Goal: Use online tool/utility: Utilize a website feature to perform a specific function

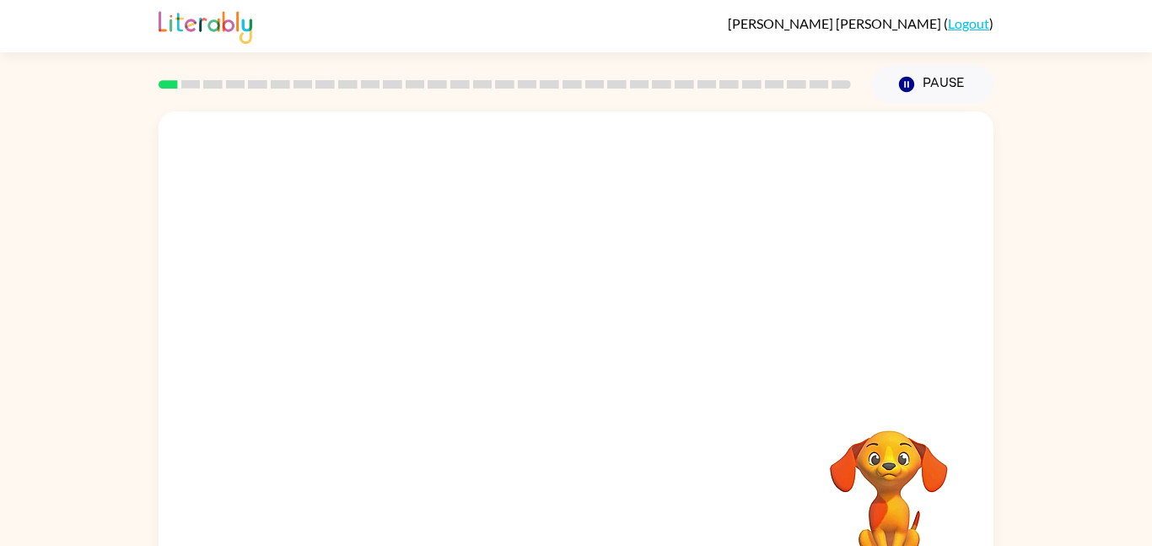
click at [371, 320] on video "Your browser must support playing .mp4 files to use Literably. Please try using…" at bounding box center [576, 252] width 835 height 283
click at [391, 333] on video "Your browser must support playing .mp4 files to use Literably. Please try using…" at bounding box center [576, 252] width 835 height 283
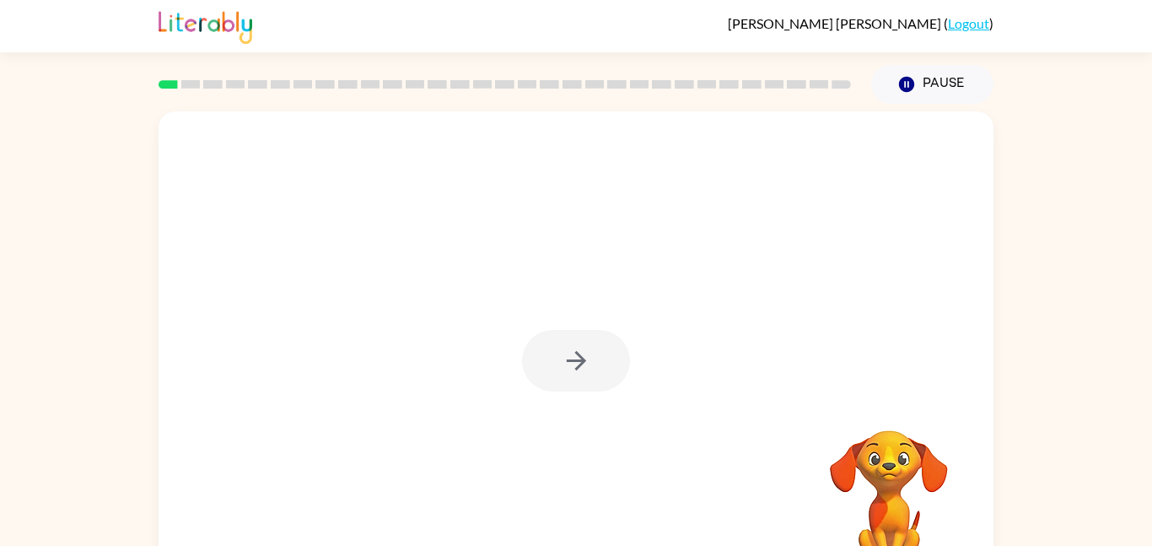
click at [562, 353] on div at bounding box center [576, 361] width 108 height 62
click at [573, 378] on button "button" at bounding box center [576, 361] width 108 height 62
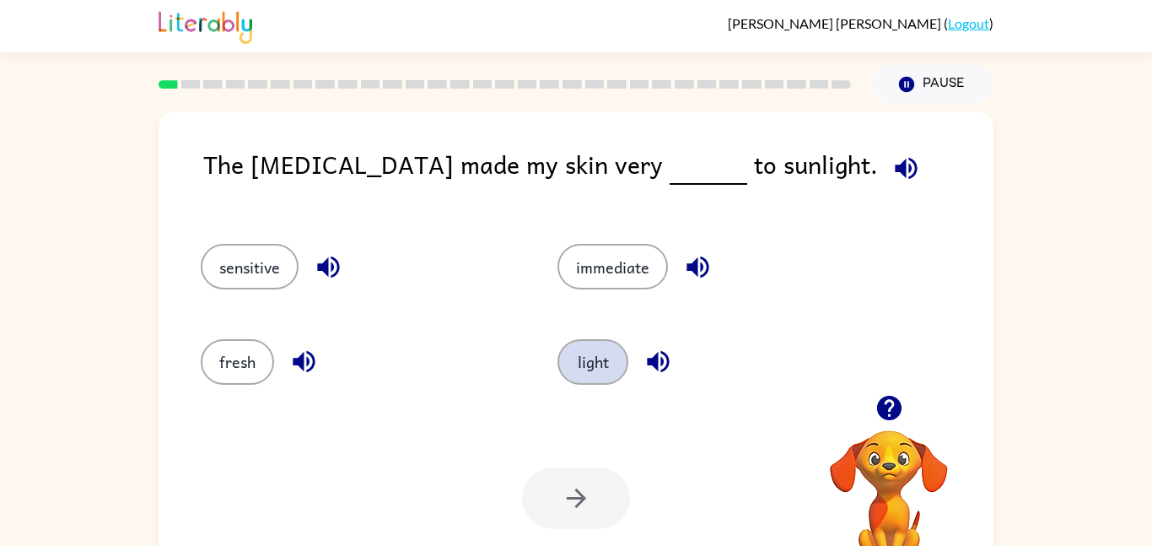
click at [598, 354] on button "light" at bounding box center [592, 362] width 71 height 46
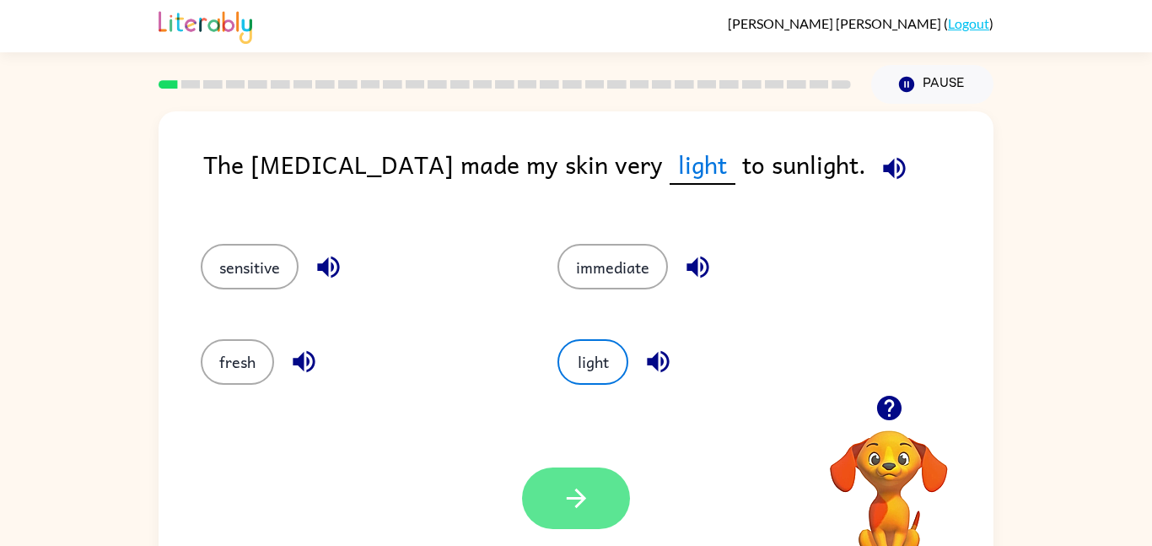
click at [578, 504] on icon "button" at bounding box center [575, 497] width 19 height 19
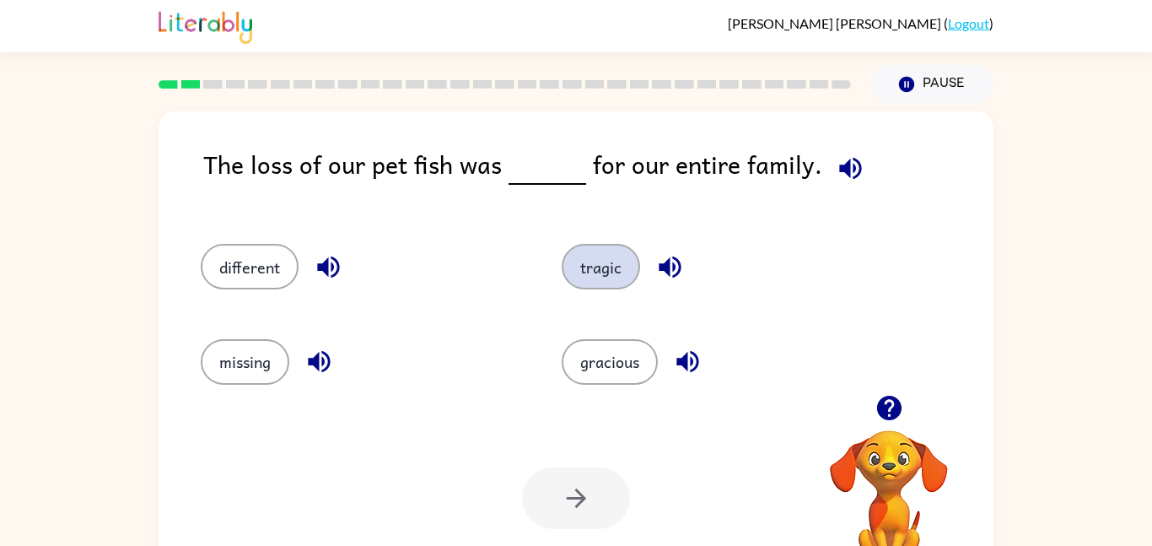
click at [599, 261] on button "tragic" at bounding box center [601, 267] width 78 height 46
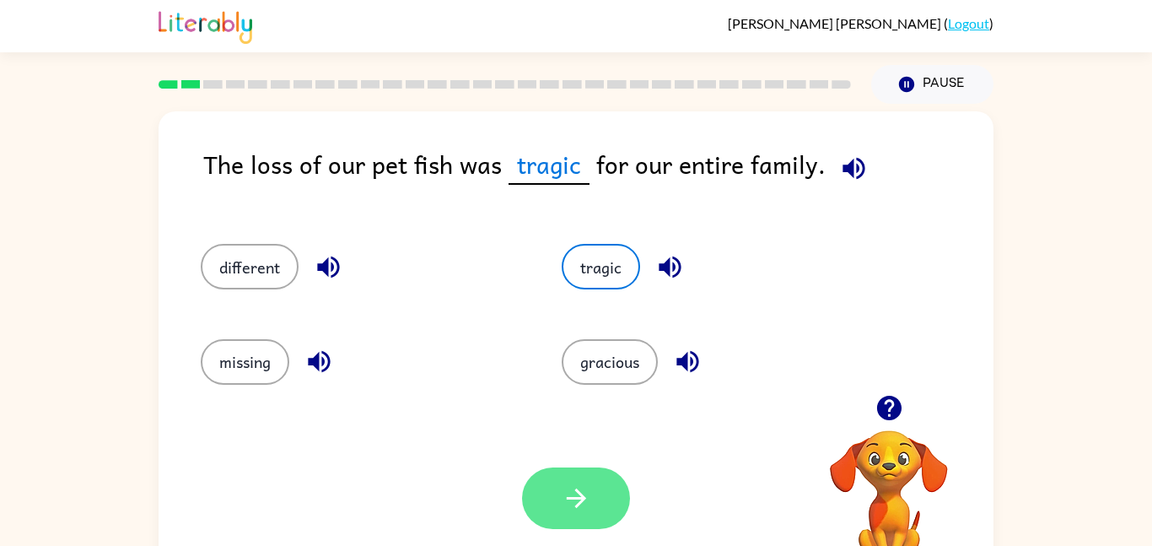
click at [587, 507] on icon "button" at bounding box center [577, 498] width 30 height 30
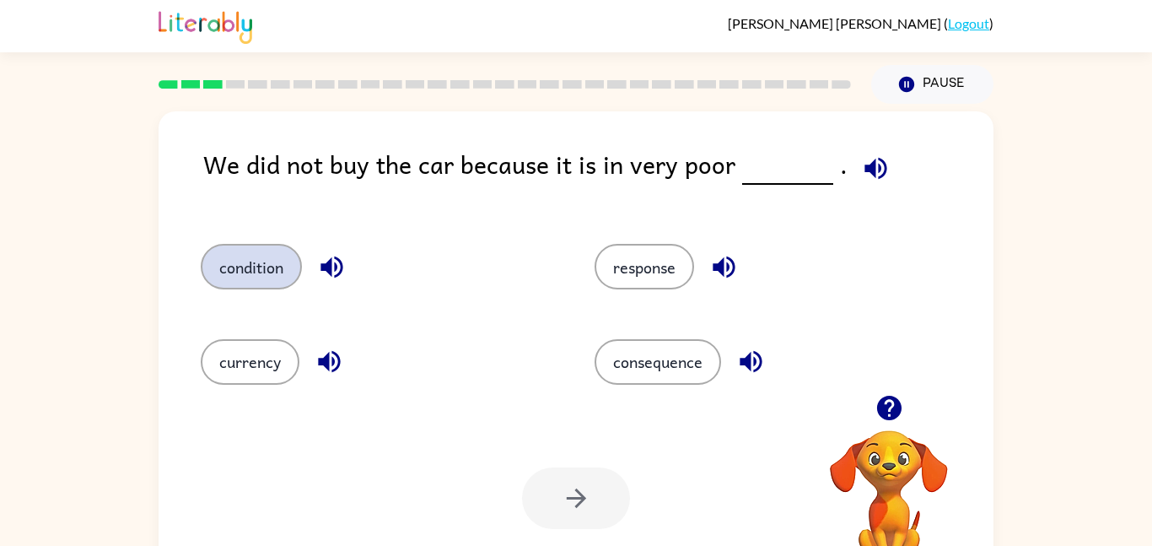
click at [273, 282] on button "condition" at bounding box center [251, 267] width 101 height 46
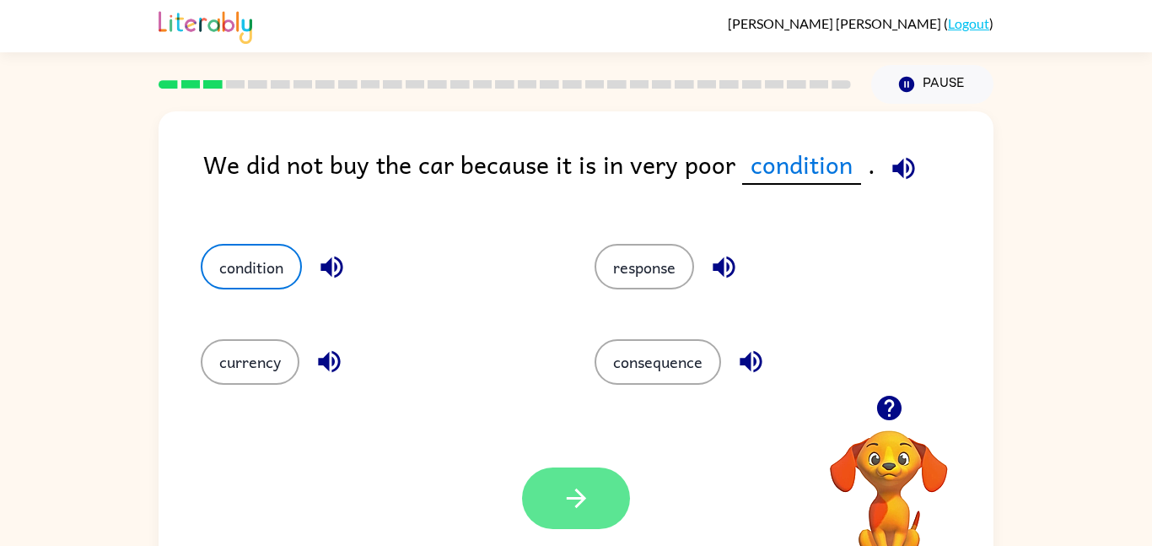
click at [557, 478] on button "button" at bounding box center [576, 498] width 108 height 62
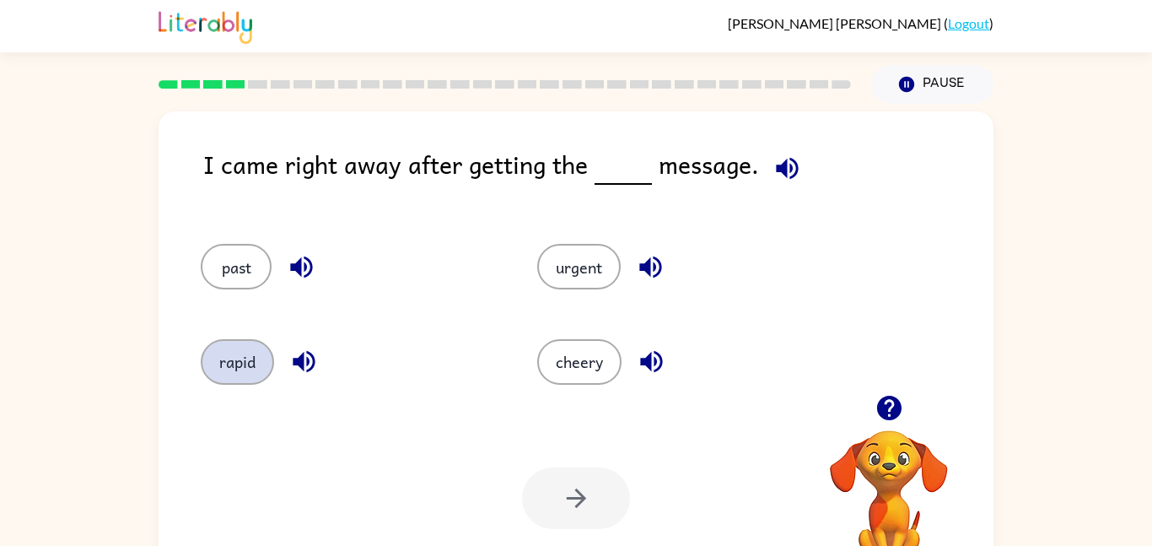
click at [254, 369] on button "rapid" at bounding box center [237, 362] width 73 height 46
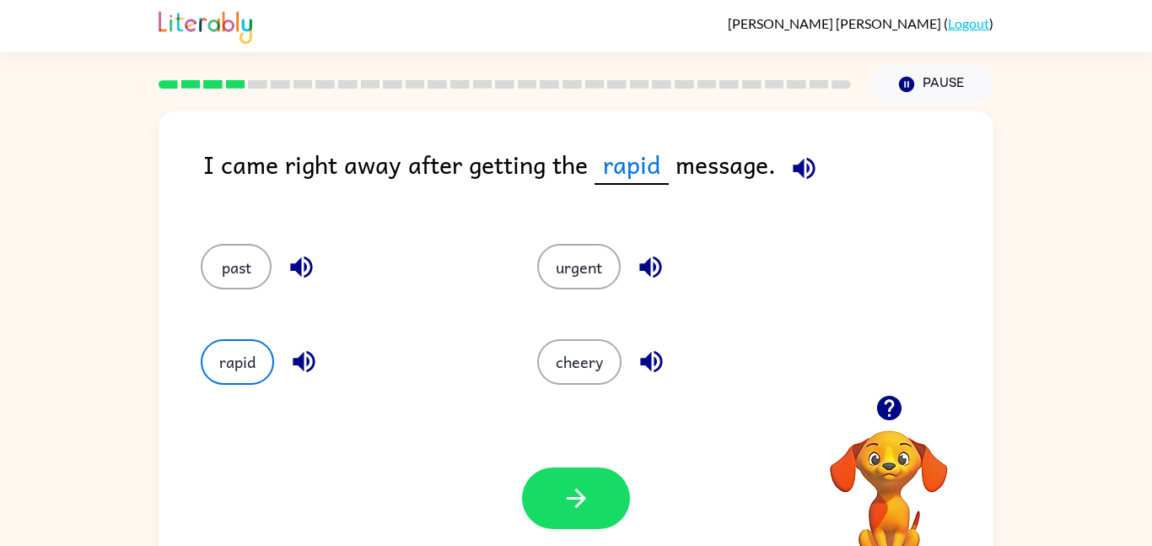
click at [519, 505] on div "Your browser must support playing .mp4 files to use Literably. Please try using…" at bounding box center [576, 498] width 835 height 190
click at [536, 497] on button "button" at bounding box center [576, 498] width 108 height 62
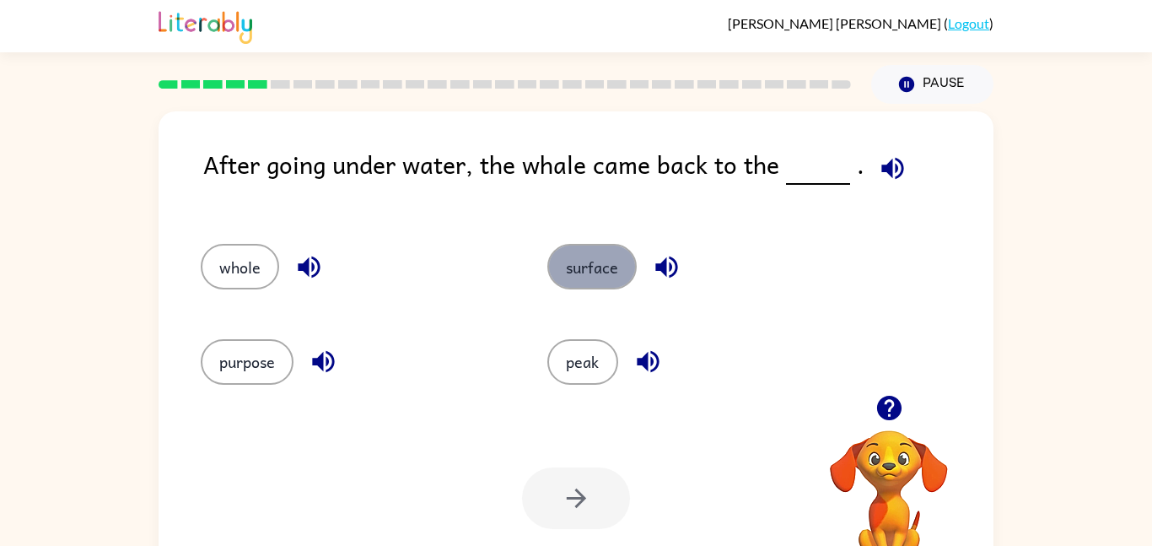
click at [562, 257] on button "surface" at bounding box center [591, 267] width 89 height 46
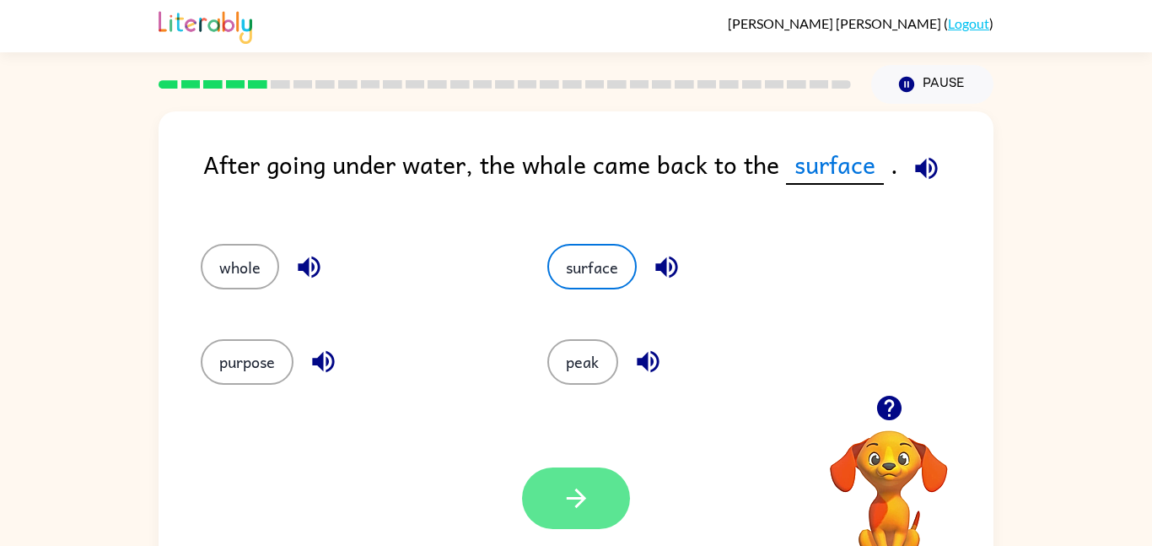
click at [577, 478] on button "button" at bounding box center [576, 498] width 108 height 62
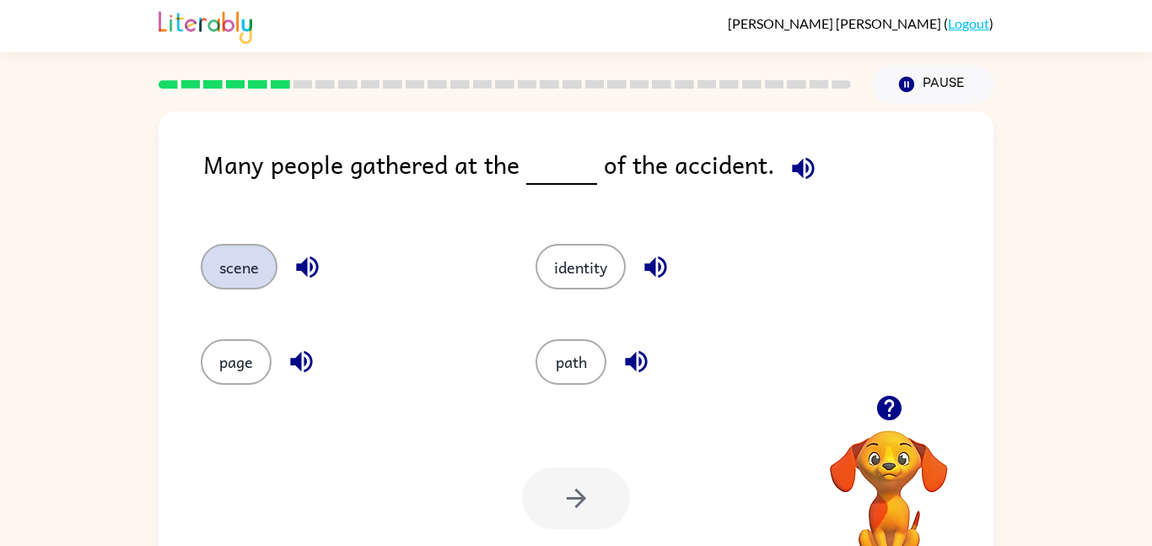
click at [240, 270] on button "scene" at bounding box center [239, 267] width 77 height 46
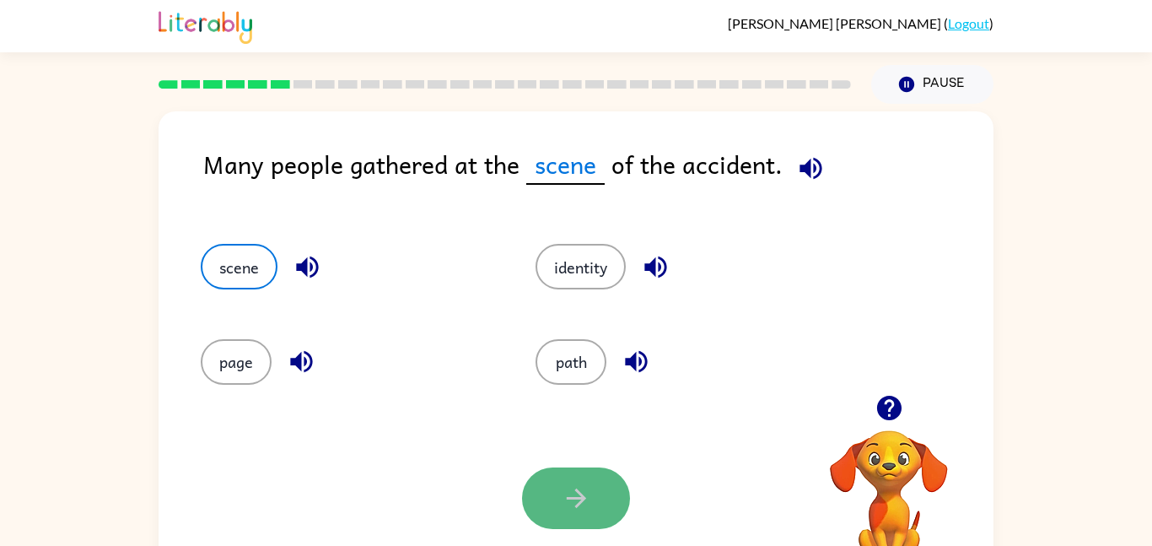
click at [610, 502] on button "button" at bounding box center [576, 498] width 108 height 62
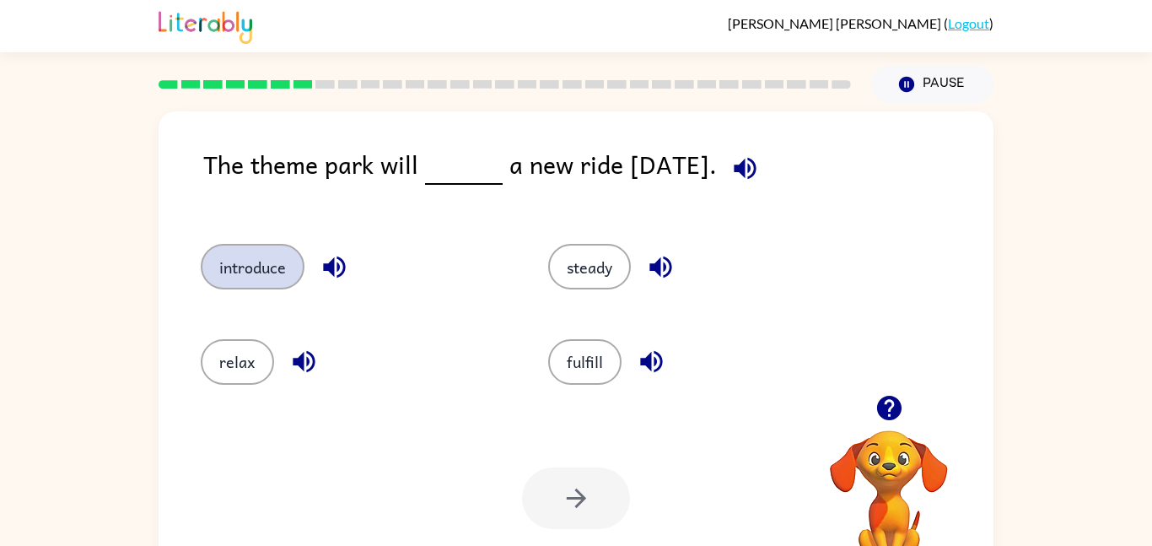
click at [292, 272] on button "introduce" at bounding box center [253, 267] width 104 height 46
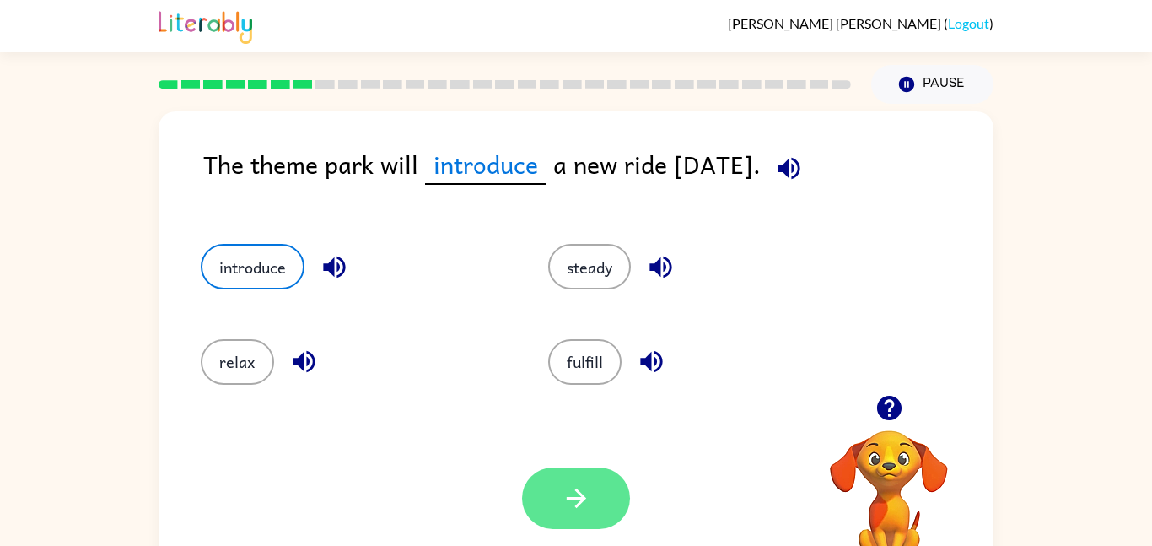
click at [562, 488] on icon "button" at bounding box center [577, 498] width 30 height 30
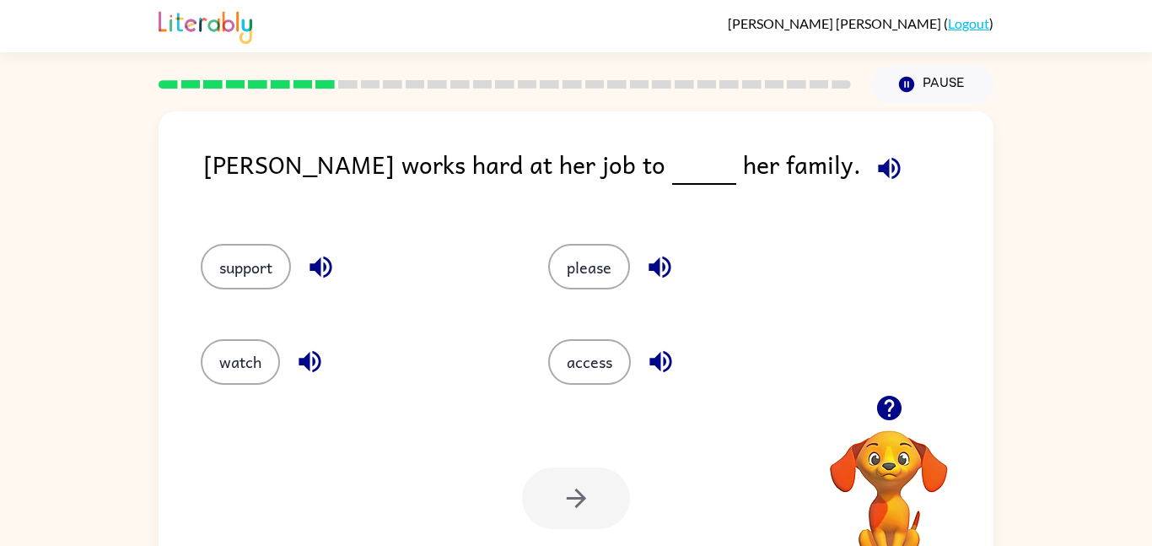
click at [592, 293] on div "please" at bounding box center [689, 259] width 347 height 94
click at [595, 281] on button "please" at bounding box center [589, 267] width 82 height 46
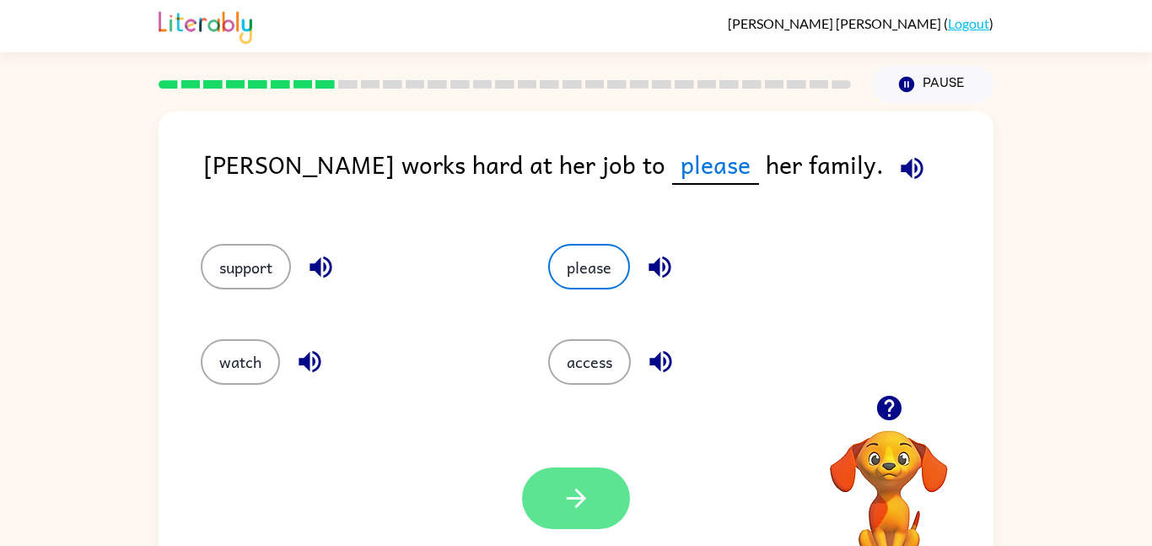
click at [549, 493] on button "button" at bounding box center [576, 498] width 108 height 62
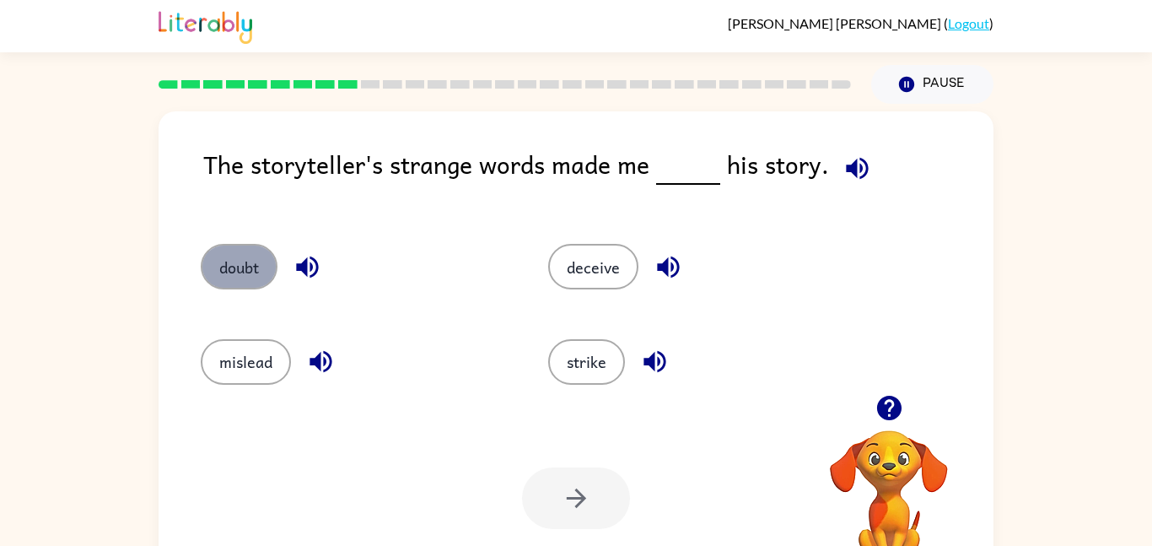
click at [263, 271] on button "doubt" at bounding box center [239, 267] width 77 height 46
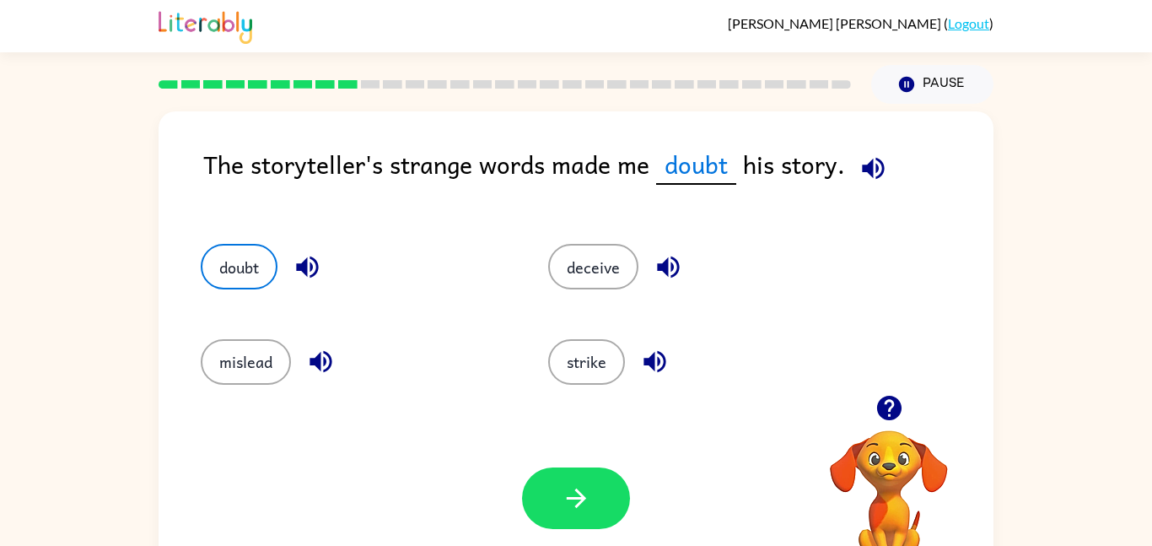
click at [633, 534] on div "Your browser must support playing .mp4 files to use Literably. Please try using…" at bounding box center [576, 498] width 835 height 190
click at [595, 500] on button "button" at bounding box center [576, 498] width 108 height 62
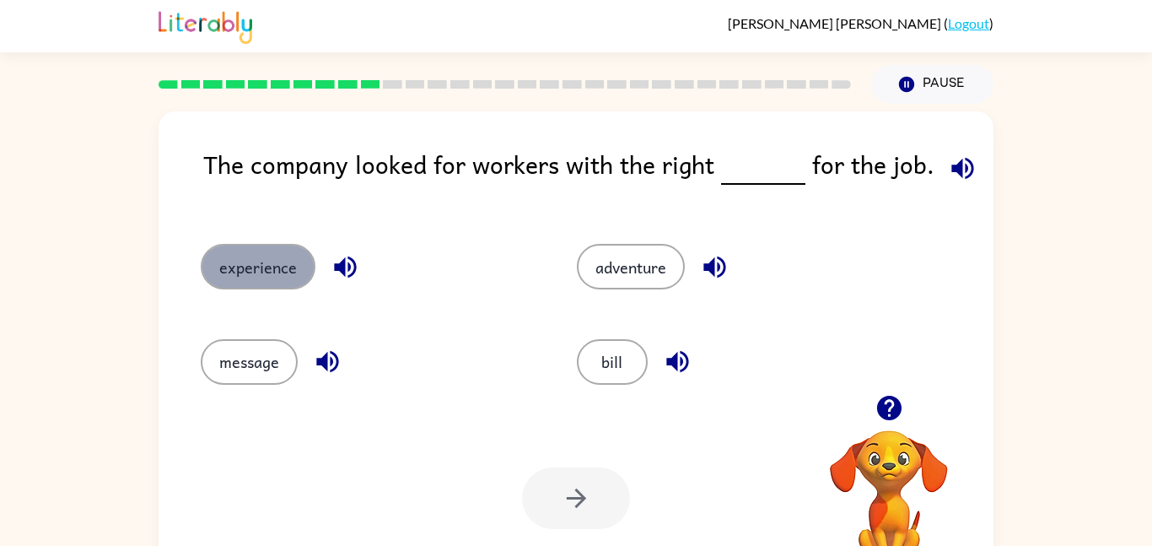
click at [293, 277] on button "experience" at bounding box center [258, 267] width 115 height 46
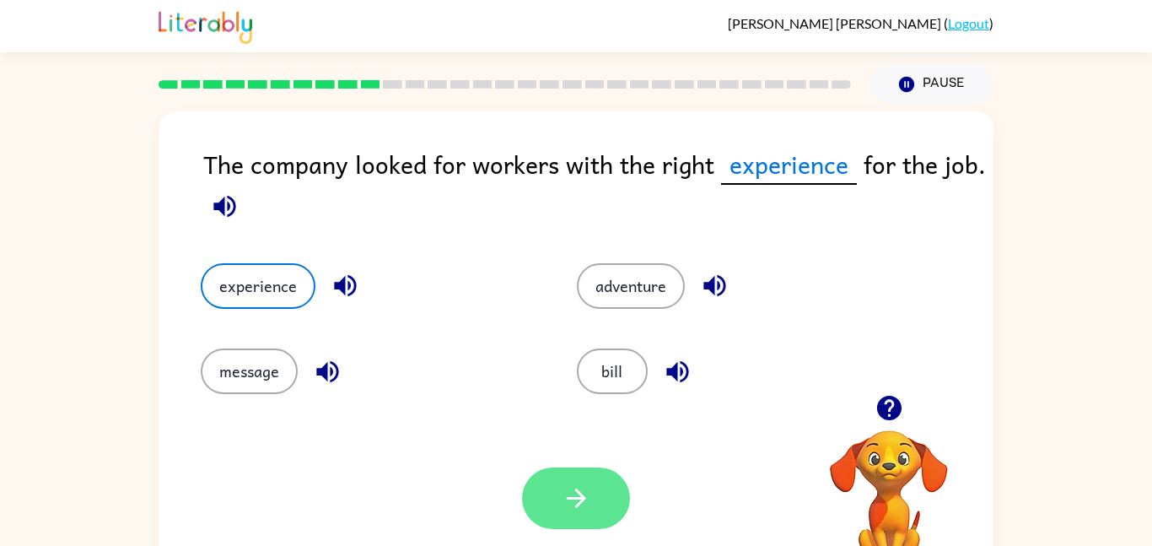
click at [556, 510] on button "button" at bounding box center [576, 498] width 108 height 62
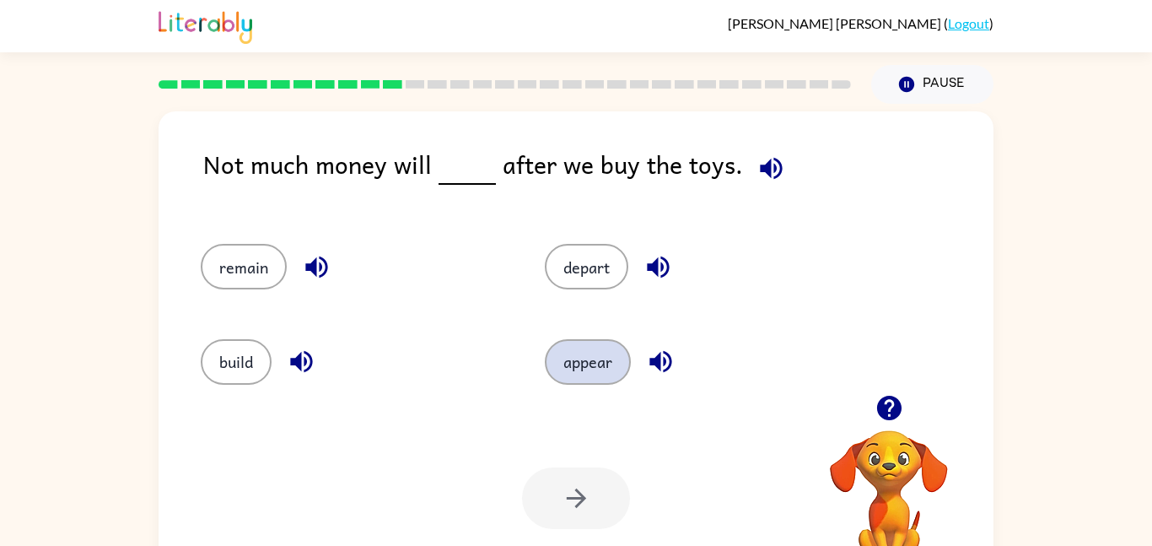
click at [582, 375] on button "appear" at bounding box center [588, 362] width 86 height 46
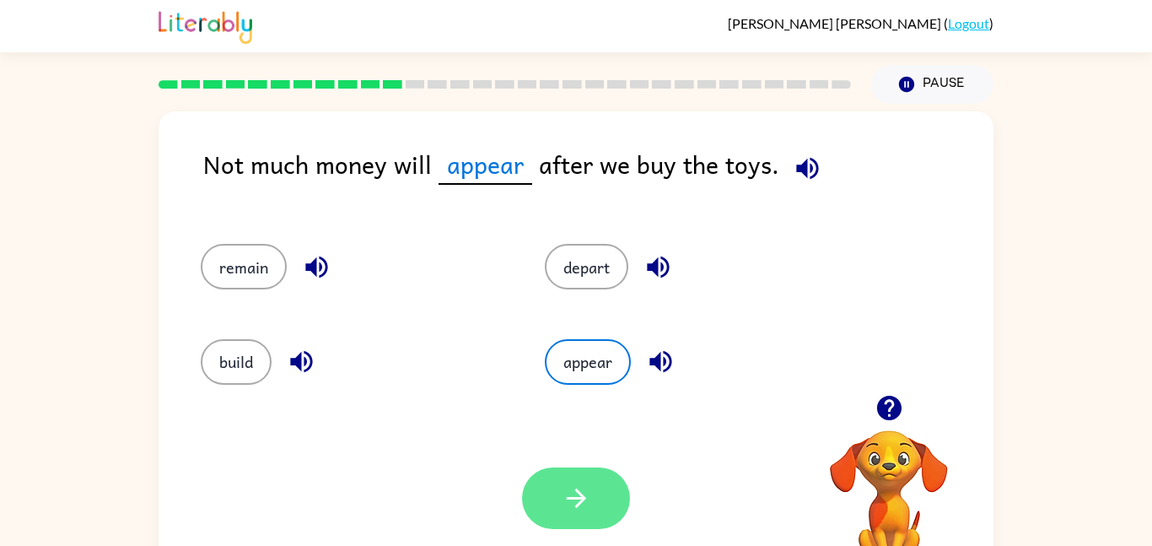
click at [564, 492] on icon "button" at bounding box center [577, 498] width 30 height 30
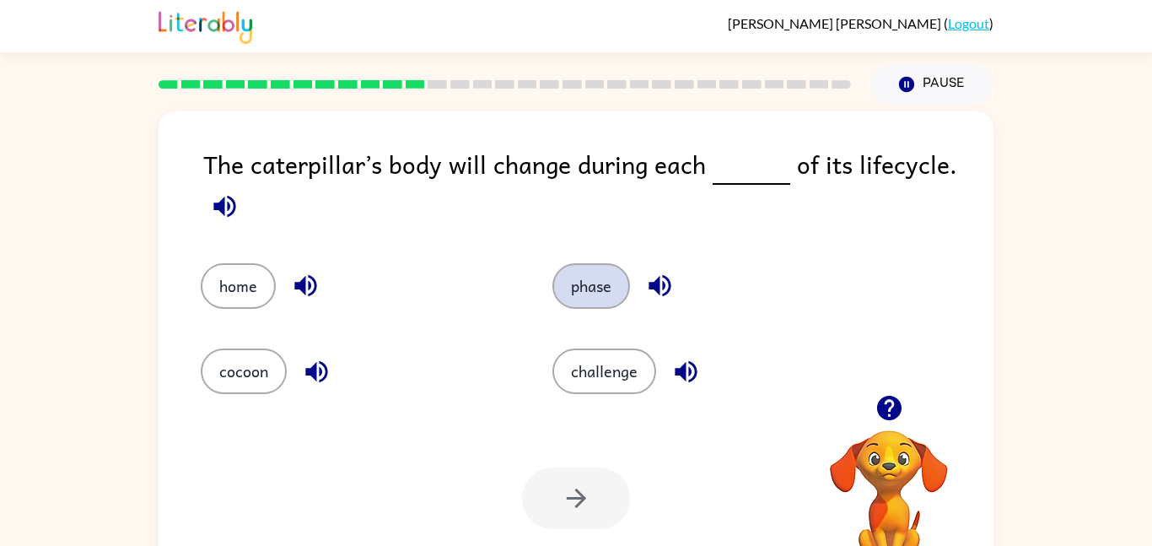
click at [603, 300] on button "phase" at bounding box center [591, 286] width 78 height 46
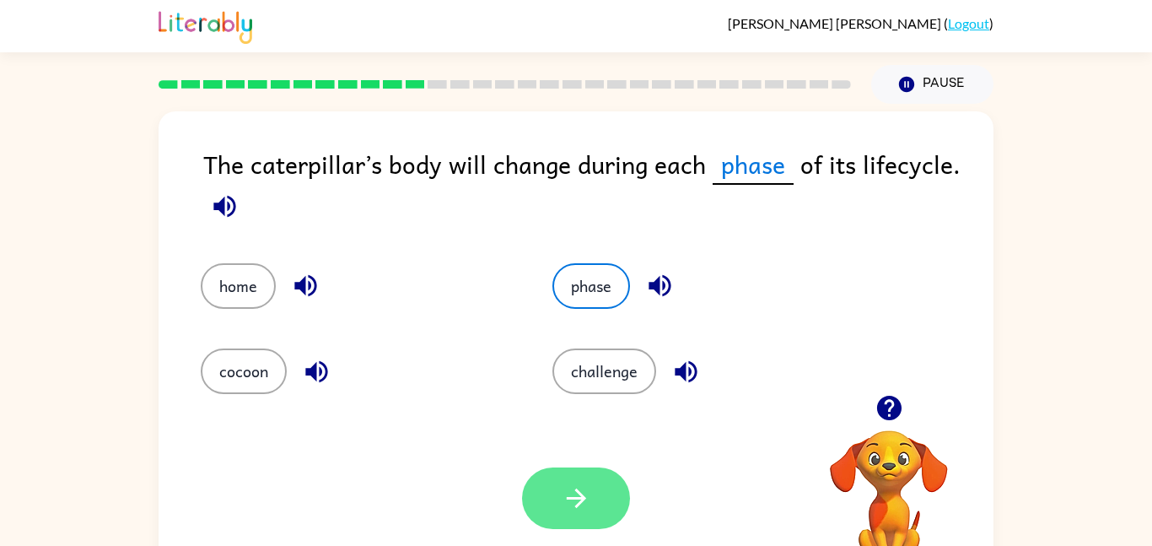
click at [605, 500] on button "button" at bounding box center [576, 498] width 108 height 62
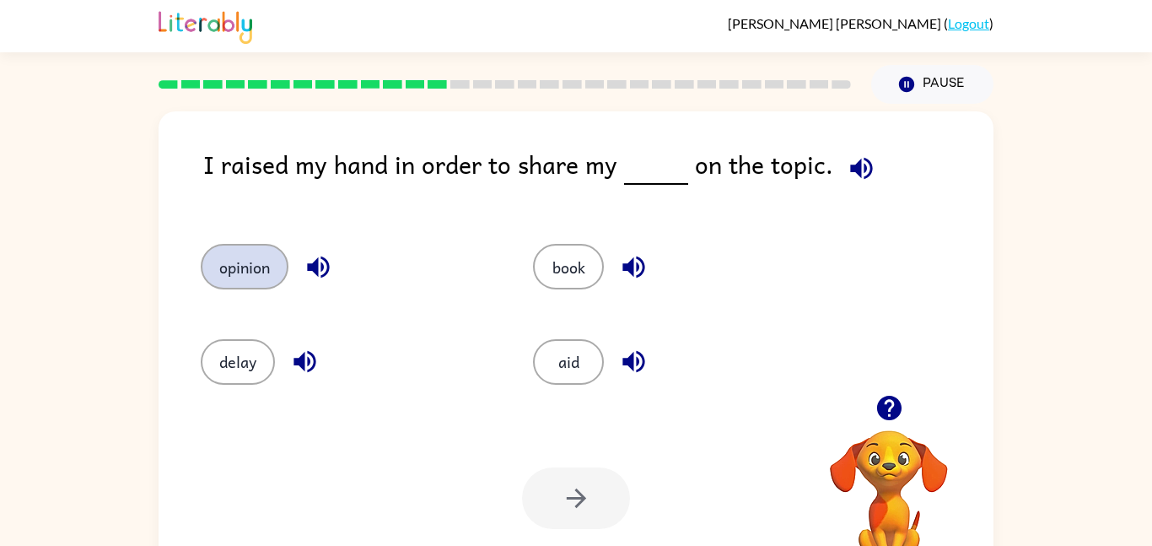
click at [233, 288] on button "opinion" at bounding box center [245, 267] width 88 height 46
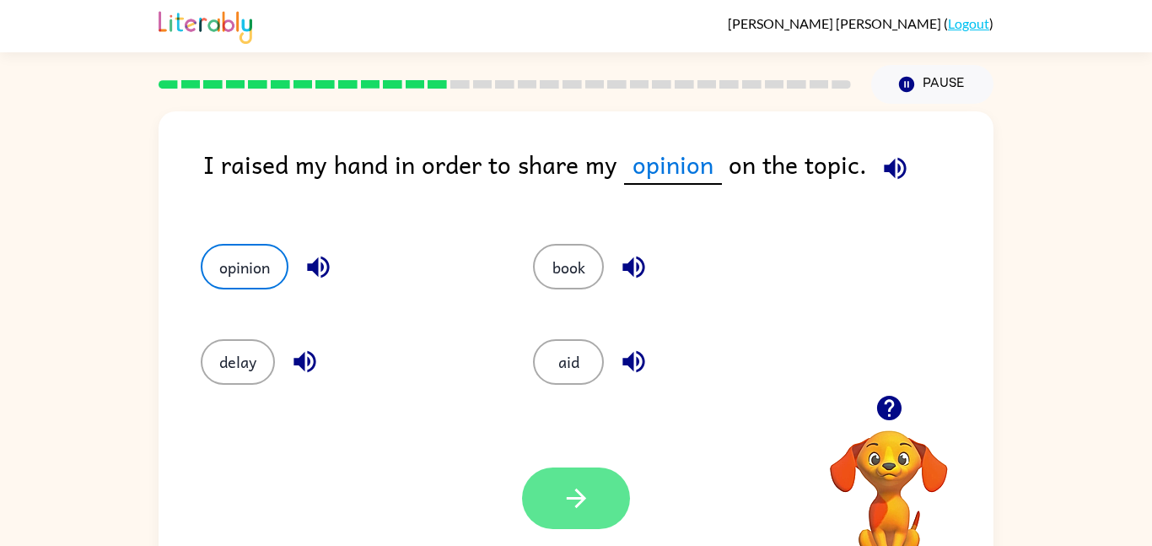
click at [549, 477] on button "button" at bounding box center [576, 498] width 108 height 62
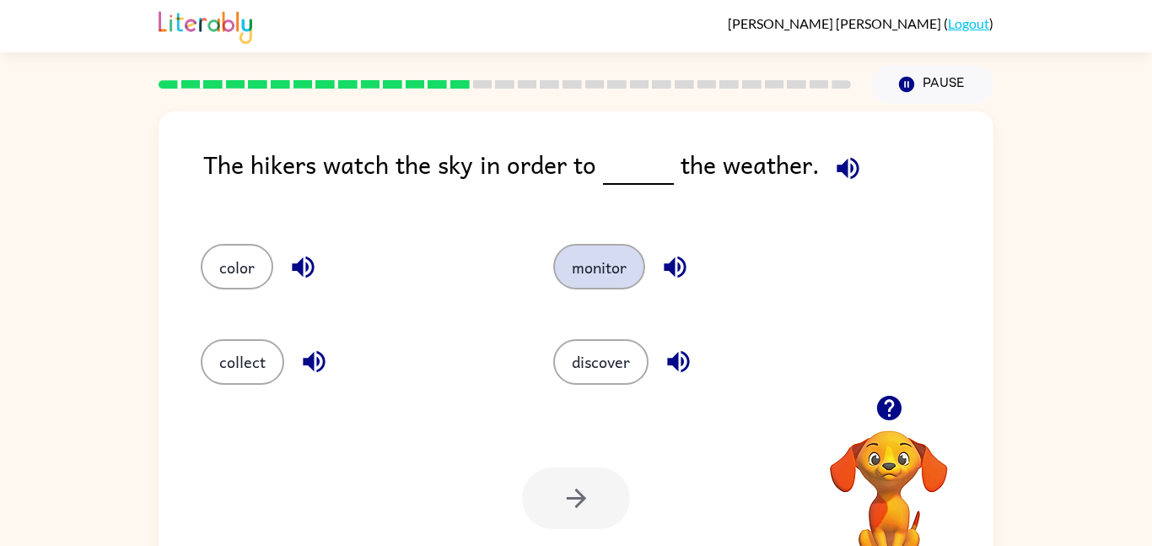
click at [606, 248] on button "monitor" at bounding box center [599, 267] width 92 height 46
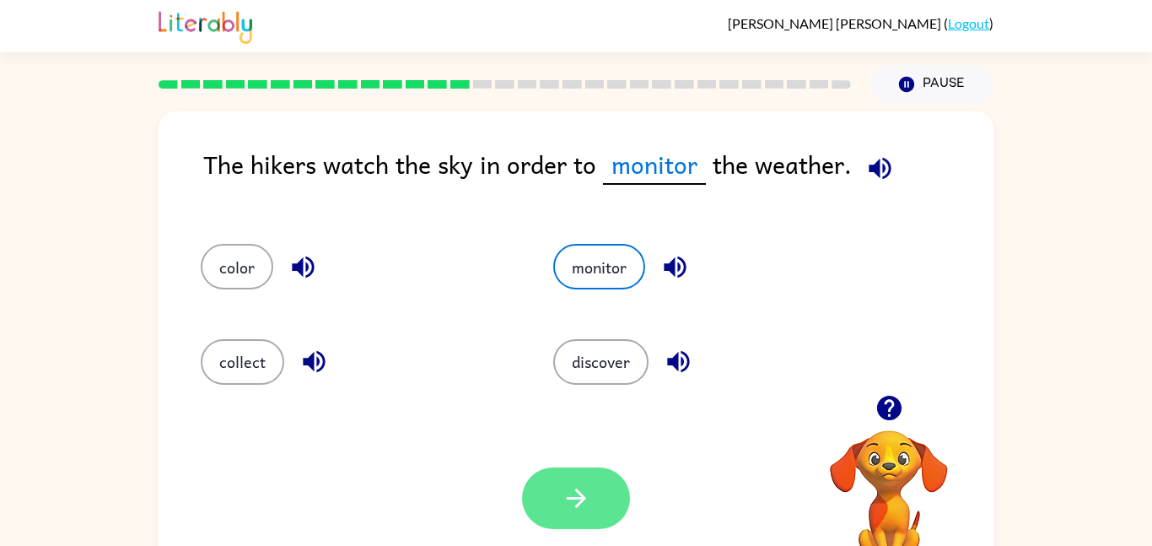
click at [567, 503] on icon "button" at bounding box center [577, 498] width 30 height 30
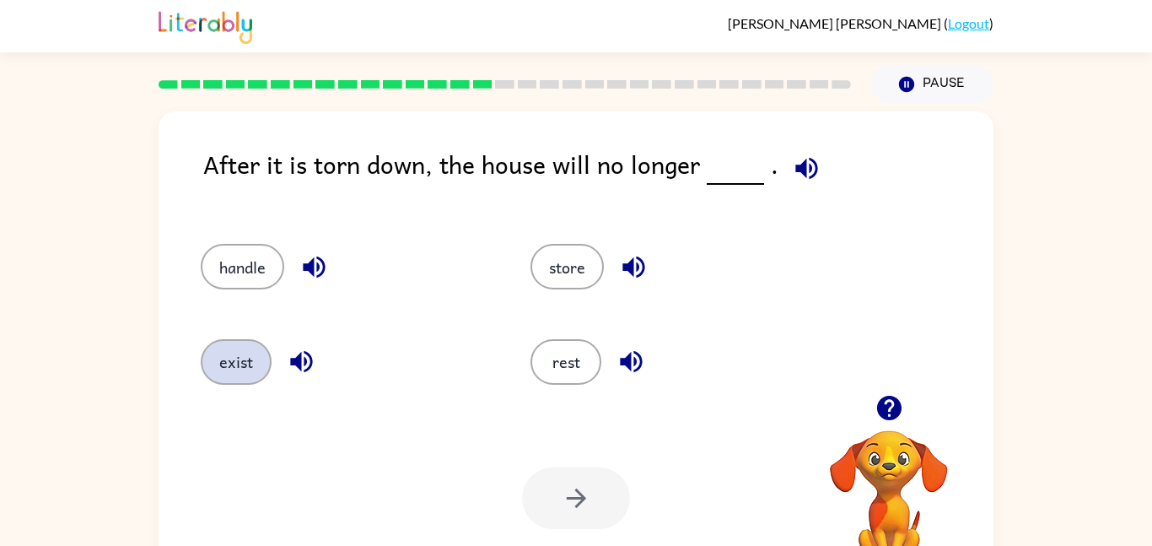
click at [212, 369] on button "exist" at bounding box center [236, 362] width 71 height 46
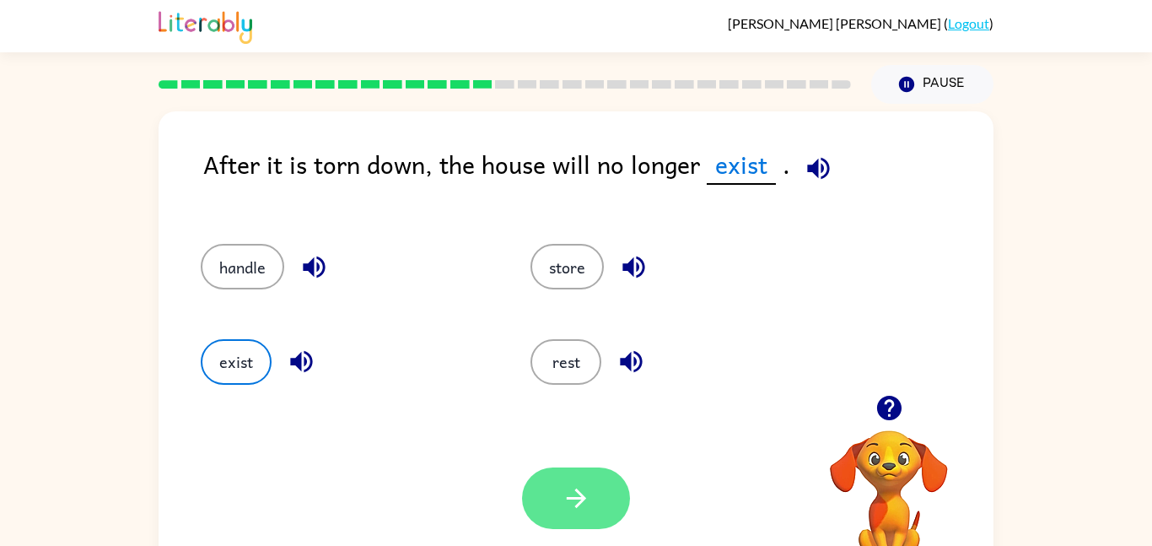
click at [584, 483] on icon "button" at bounding box center [577, 498] width 30 height 30
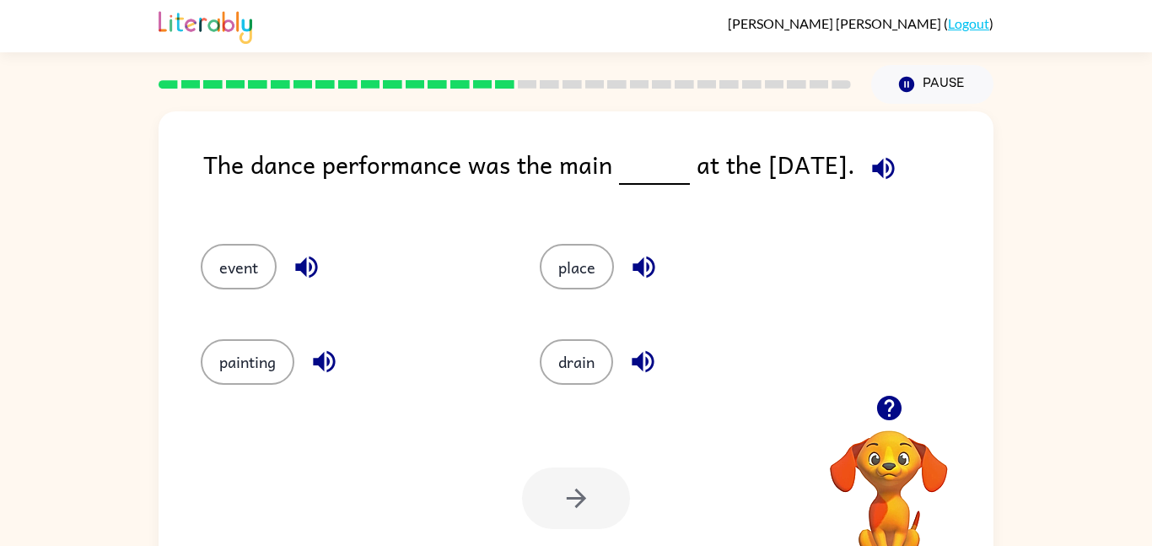
click at [233, 232] on div "event" at bounding box center [338, 259] width 339 height 94
click at [236, 284] on button "event" at bounding box center [239, 267] width 76 height 46
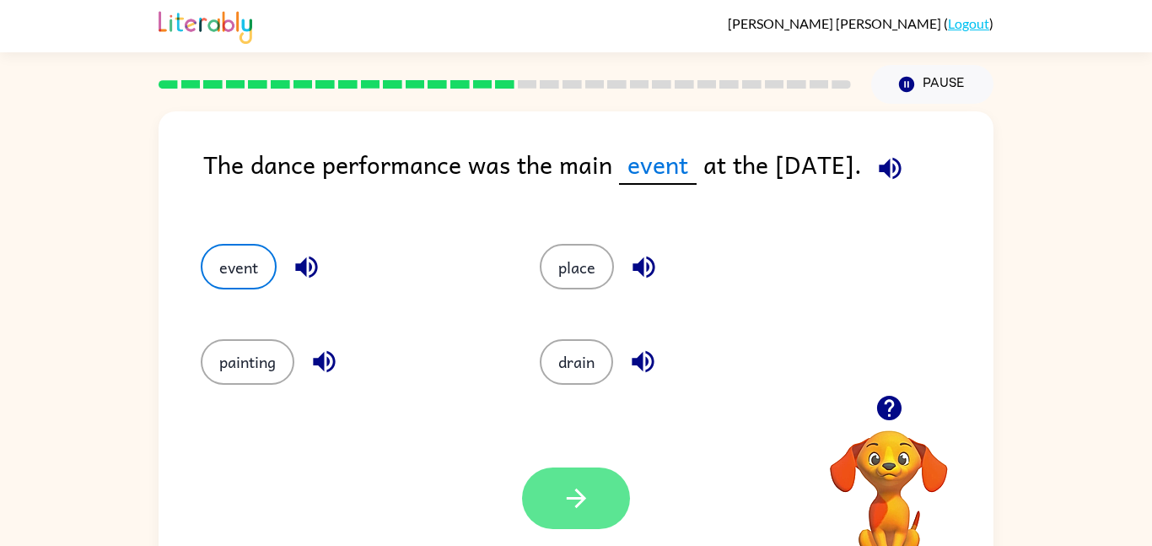
click at [604, 512] on button "button" at bounding box center [576, 498] width 108 height 62
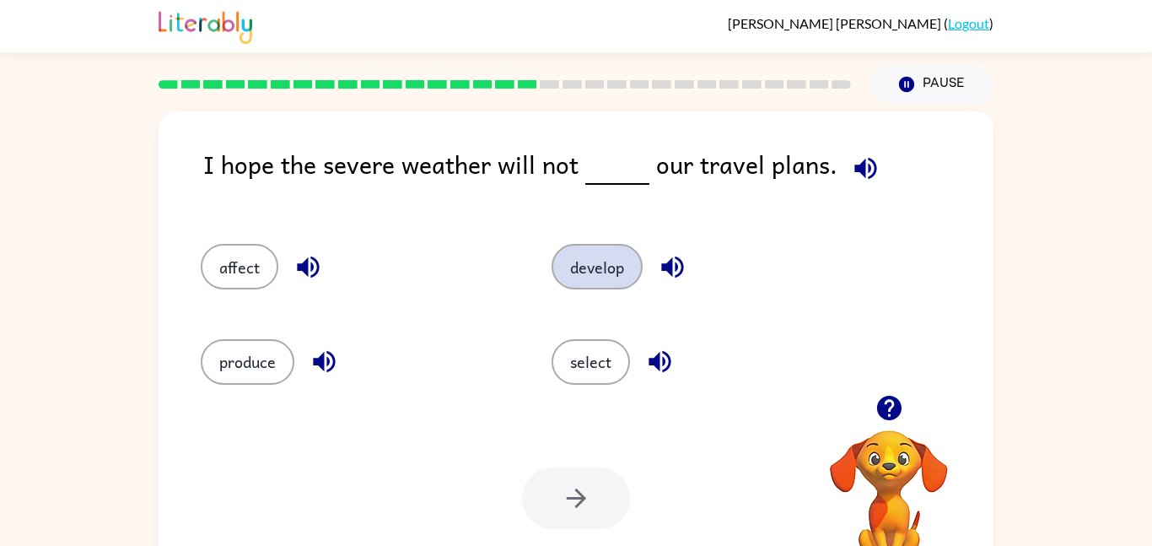
click at [608, 284] on button "develop" at bounding box center [596, 267] width 91 height 46
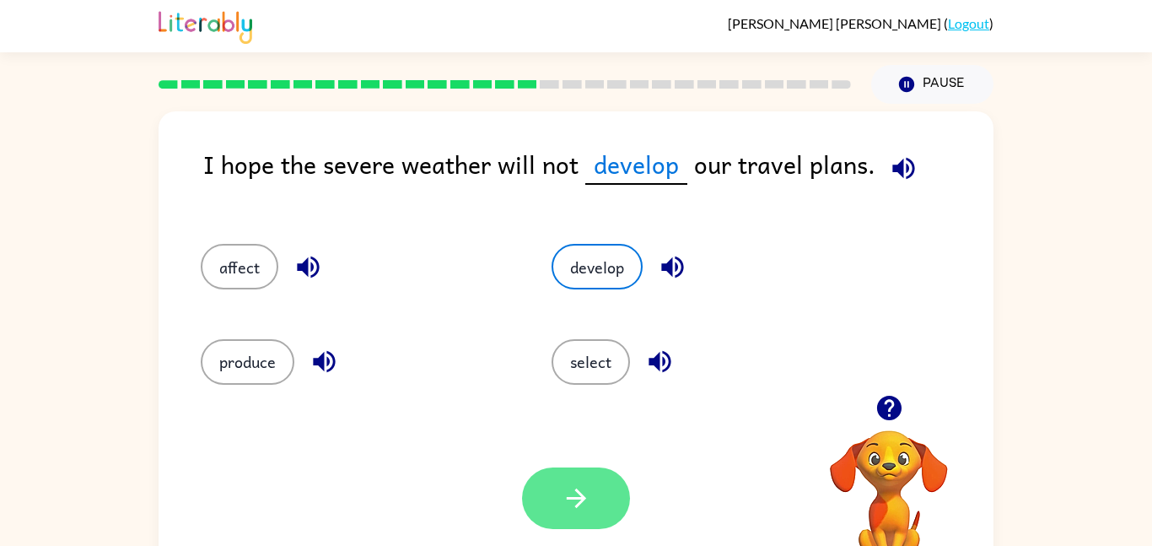
click at [584, 470] on button "button" at bounding box center [576, 498] width 108 height 62
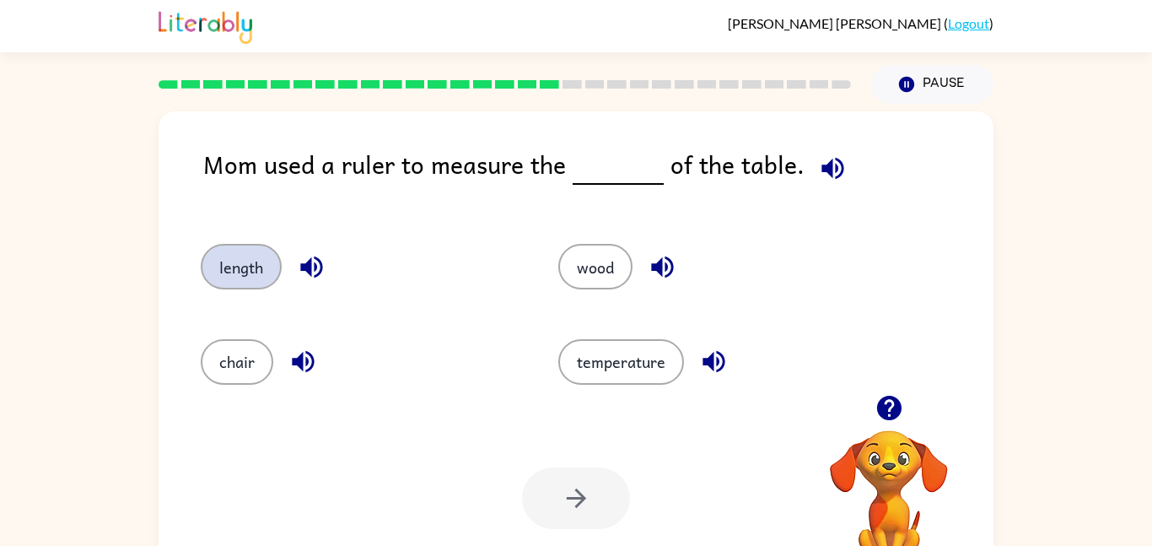
click at [227, 270] on button "length" at bounding box center [241, 267] width 81 height 46
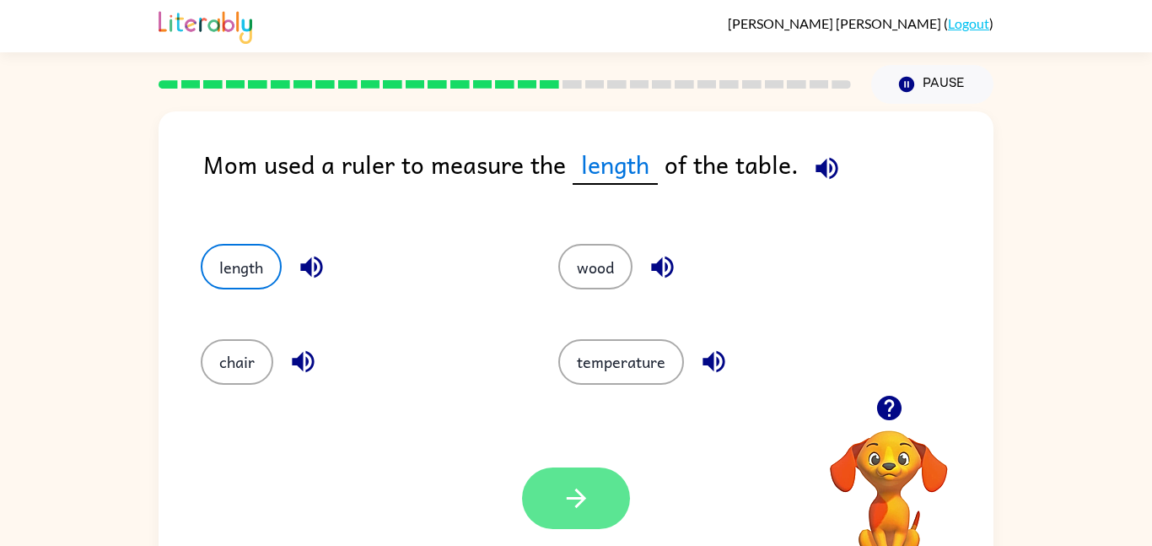
click at [607, 501] on button "button" at bounding box center [576, 498] width 108 height 62
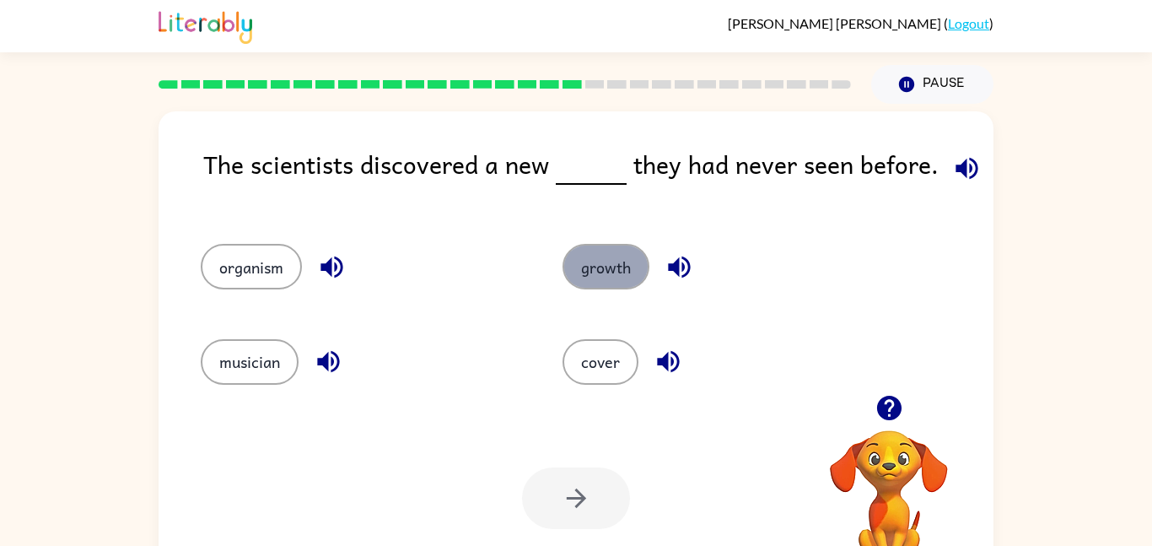
click at [622, 288] on button "growth" at bounding box center [605, 267] width 87 height 46
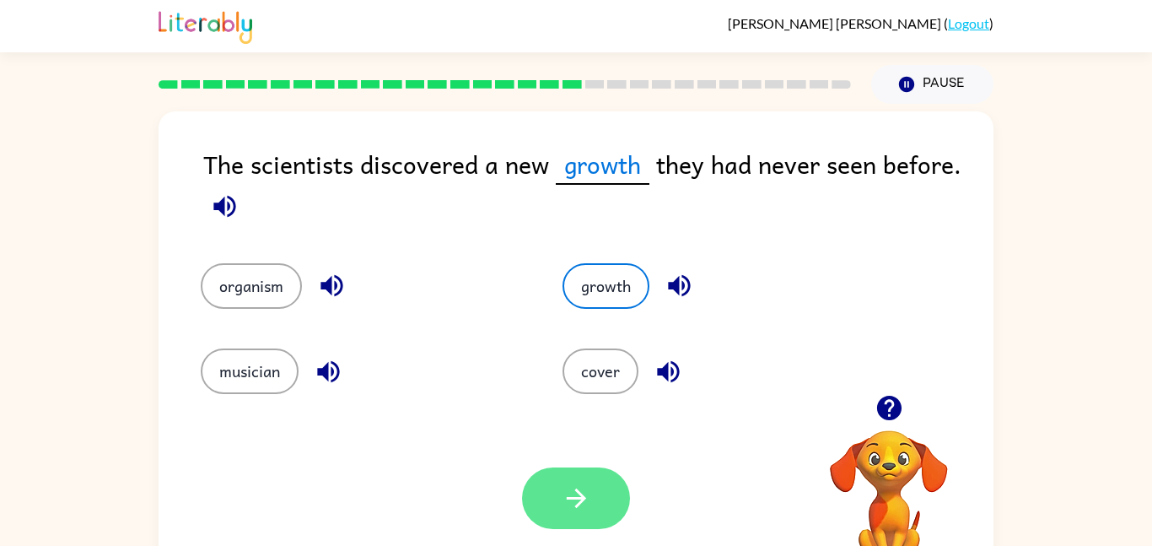
click at [612, 514] on button "button" at bounding box center [576, 498] width 108 height 62
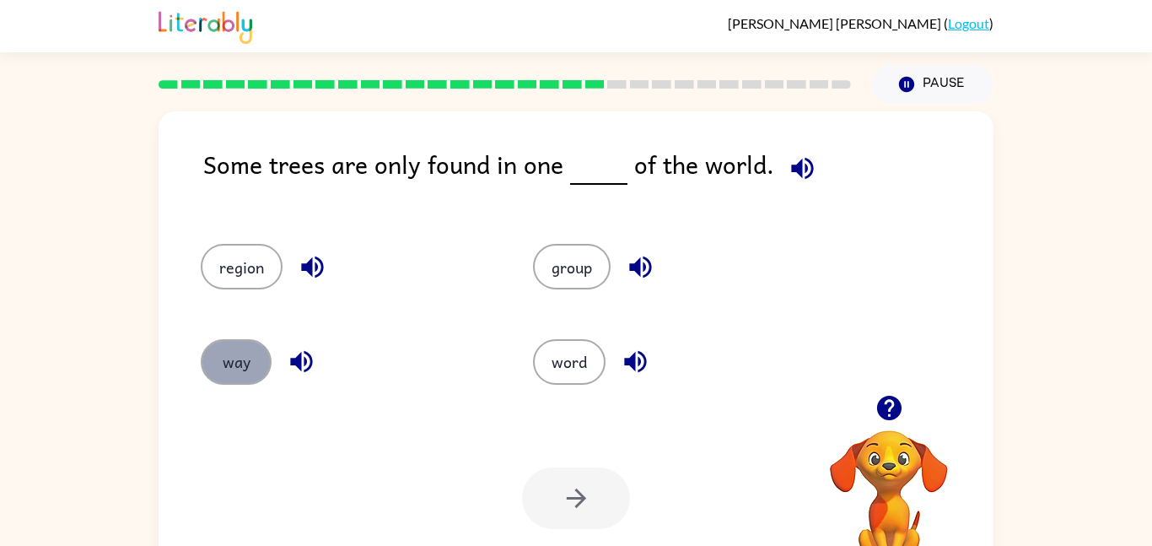
click at [229, 355] on button "way" at bounding box center [236, 362] width 71 height 46
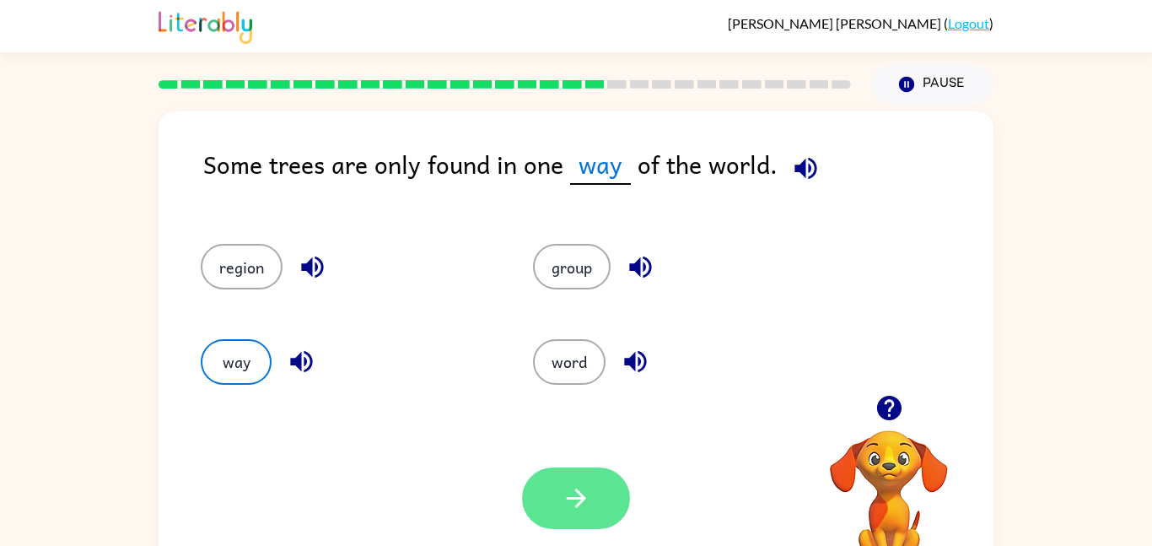
click at [553, 493] on button "button" at bounding box center [576, 498] width 108 height 62
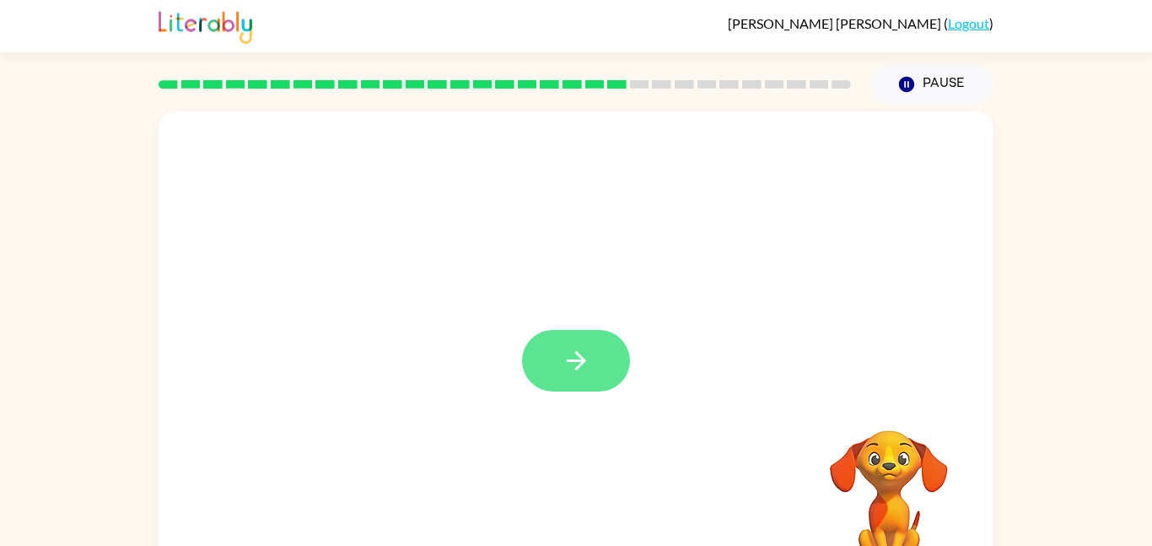
click at [583, 358] on icon "button" at bounding box center [577, 361] width 30 height 30
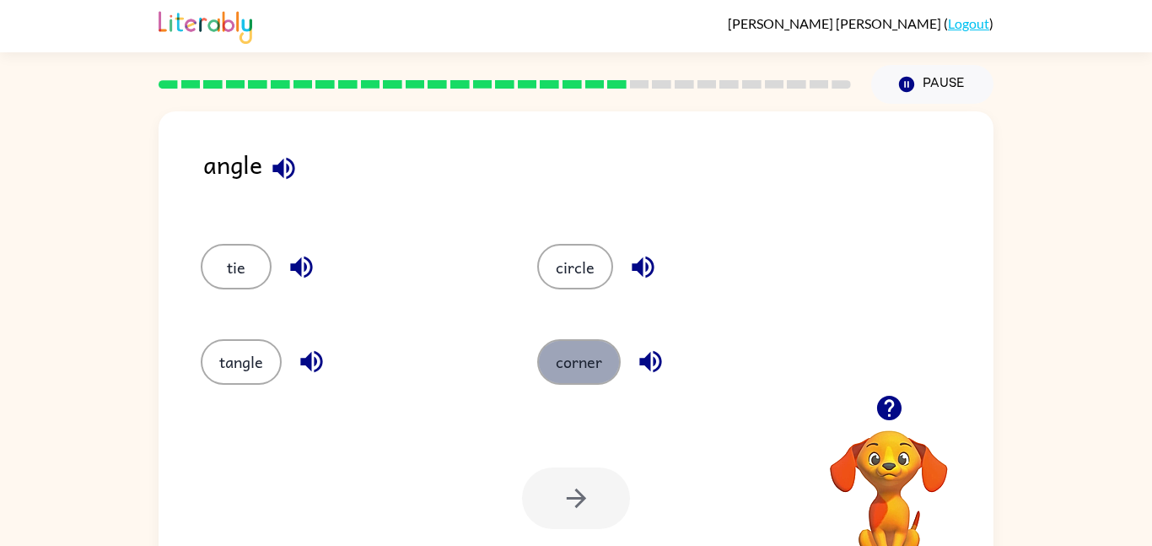
click at [583, 363] on button "corner" at bounding box center [578, 362] width 83 height 46
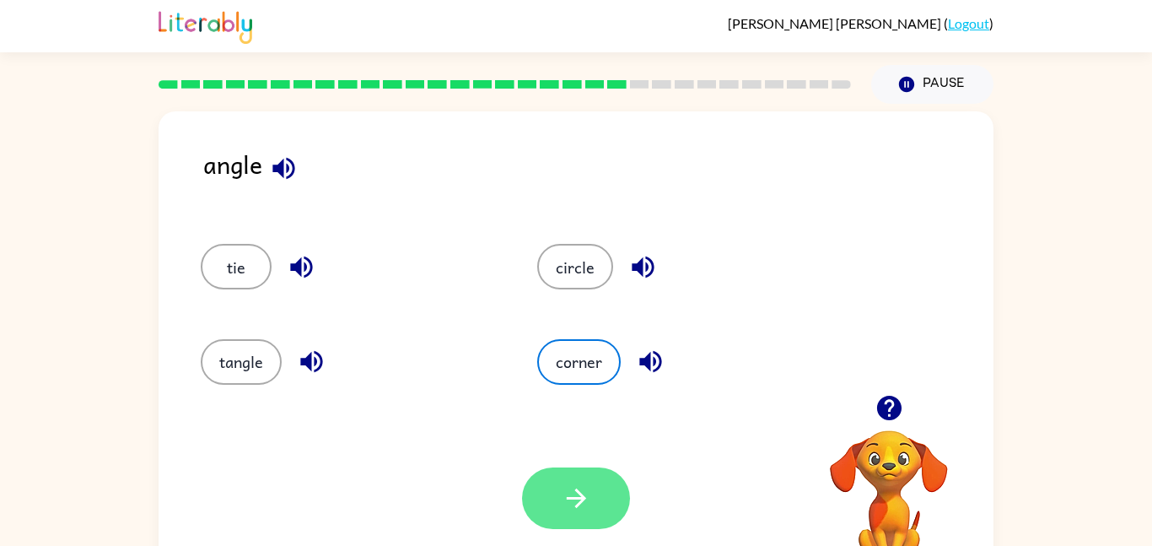
click at [606, 516] on button "button" at bounding box center [576, 498] width 108 height 62
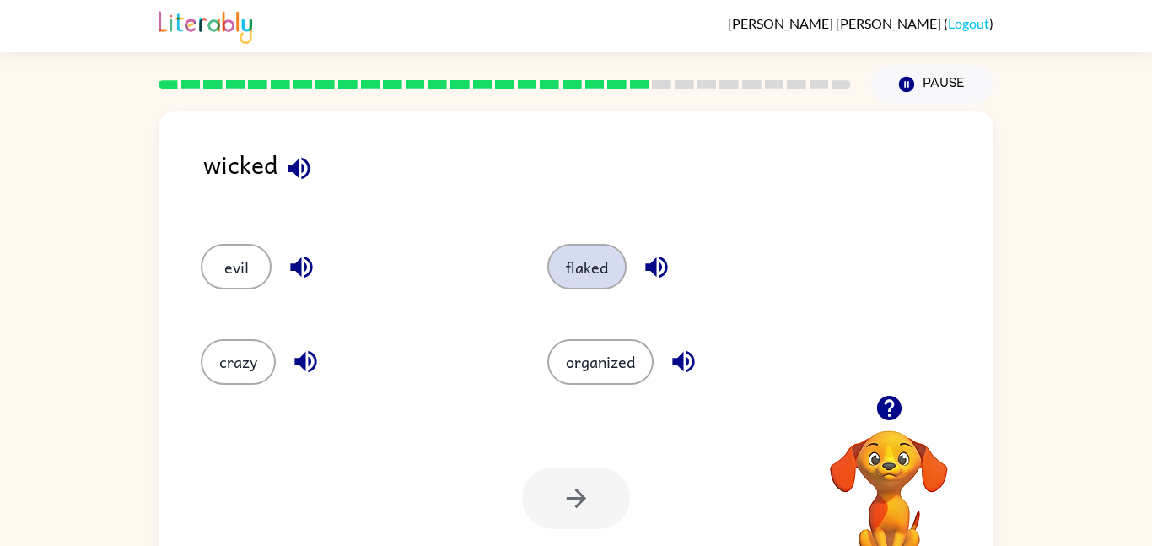
click at [592, 270] on button "flaked" at bounding box center [586, 267] width 79 height 46
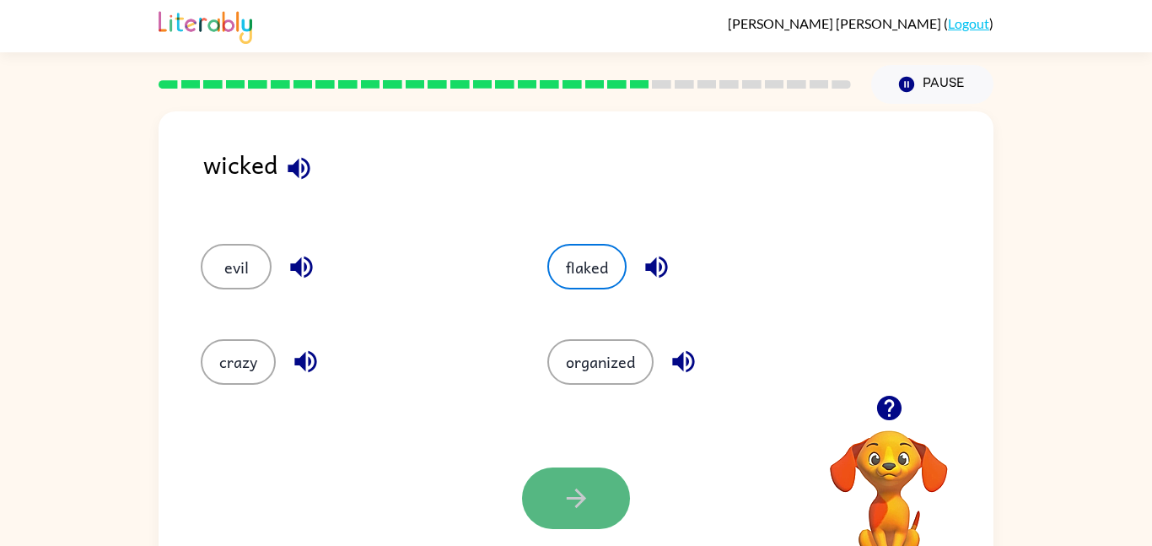
click at [556, 493] on button "button" at bounding box center [576, 498] width 108 height 62
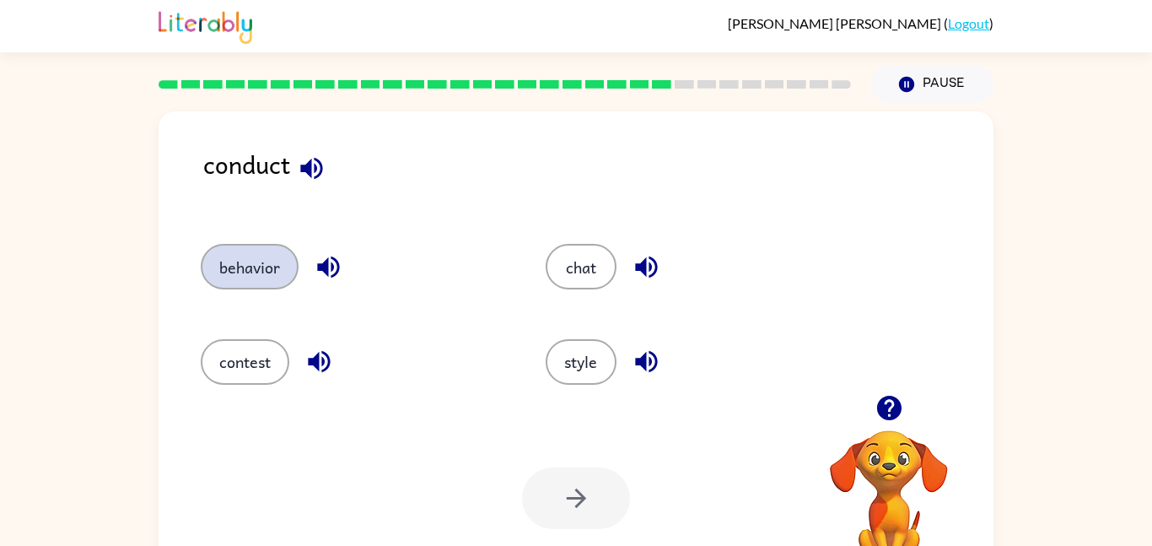
click at [280, 279] on button "behavior" at bounding box center [250, 267] width 98 height 46
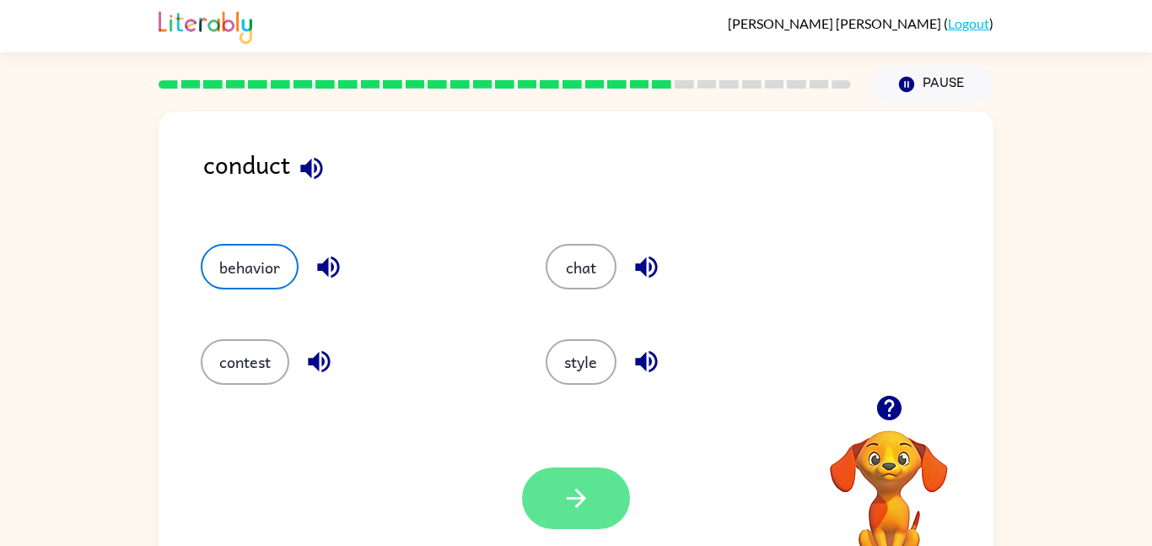
click at [550, 480] on button "button" at bounding box center [576, 498] width 108 height 62
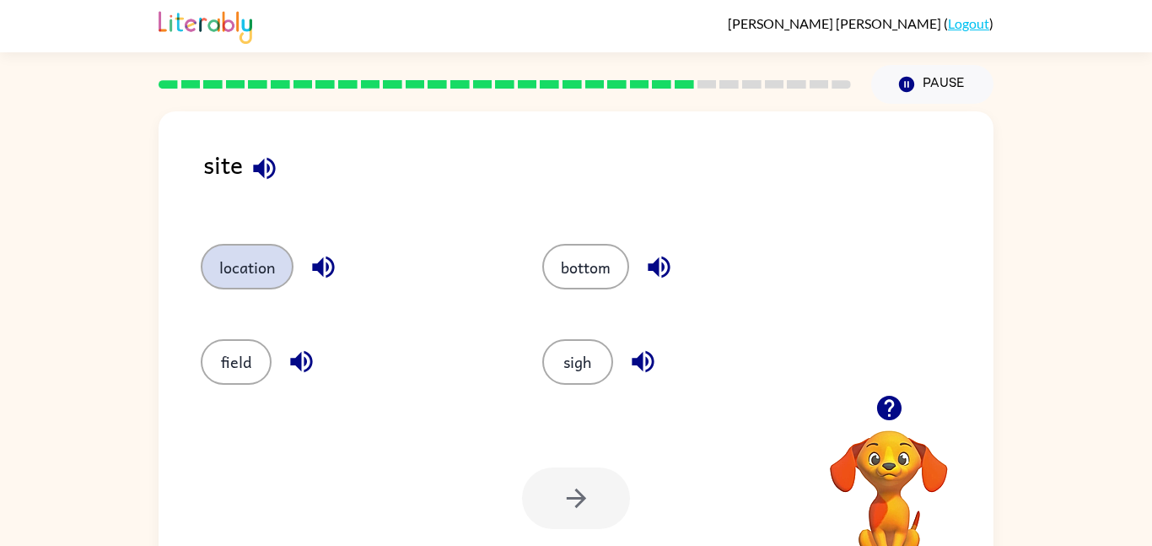
click at [284, 258] on button "location" at bounding box center [247, 267] width 93 height 46
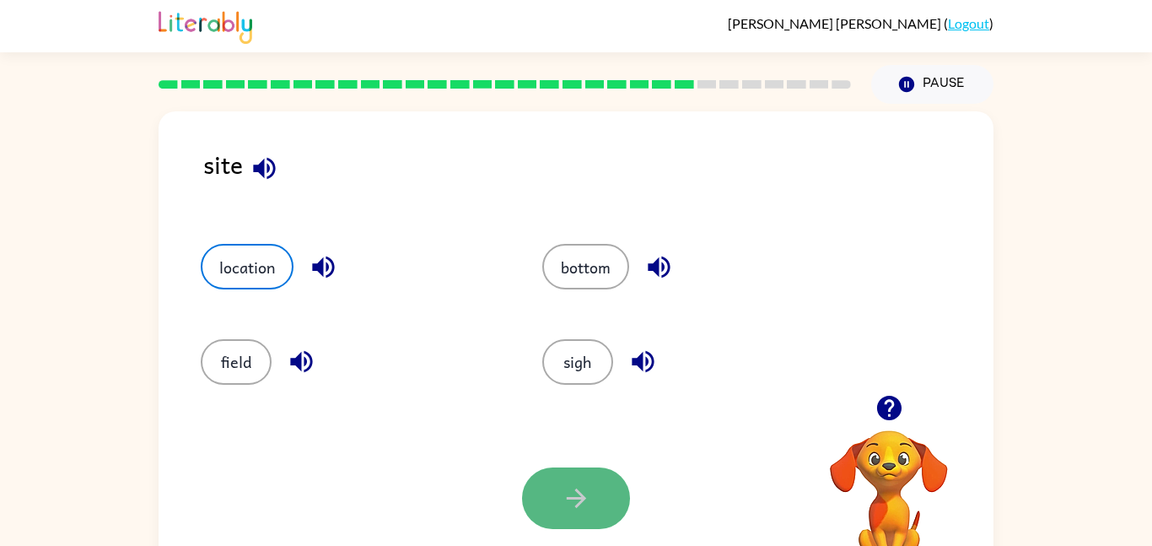
click at [581, 511] on icon "button" at bounding box center [577, 498] width 30 height 30
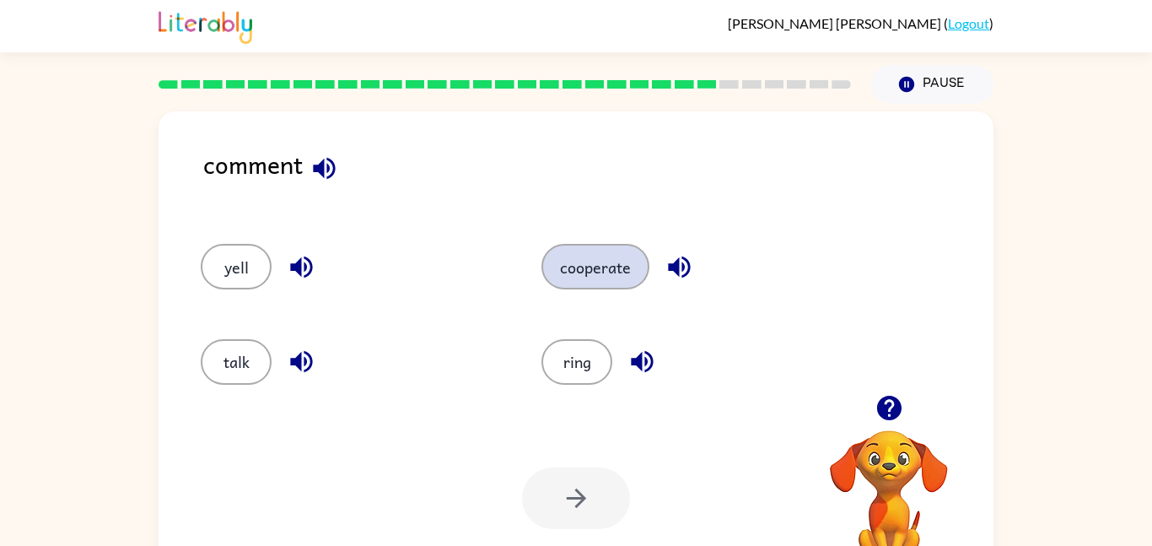
click at [571, 287] on button "cooperate" at bounding box center [595, 267] width 108 height 46
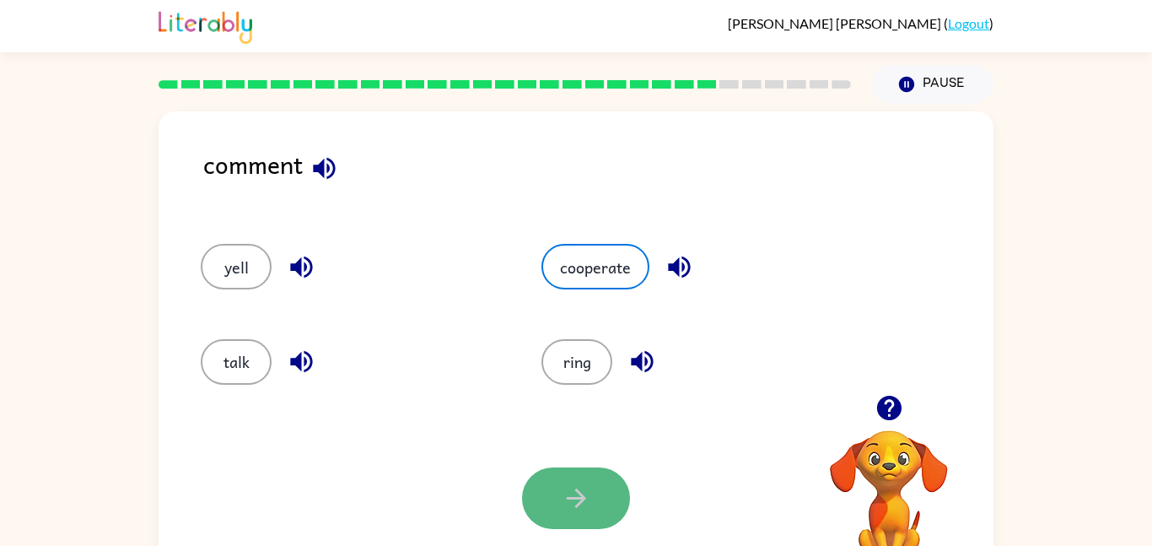
click at [578, 488] on icon "button" at bounding box center [577, 498] width 30 height 30
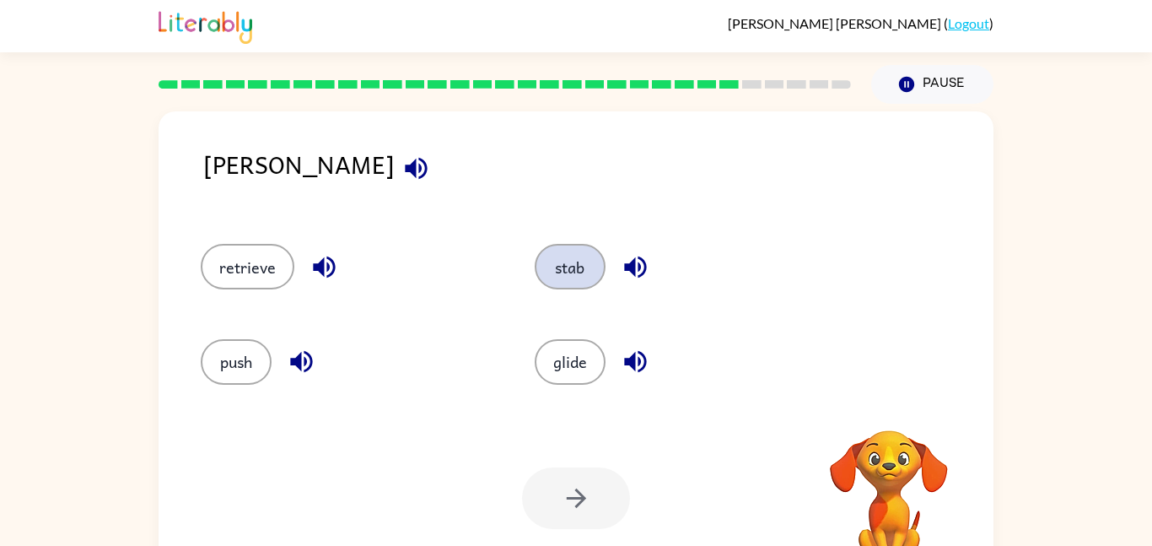
click at [598, 275] on button "stab" at bounding box center [570, 267] width 71 height 46
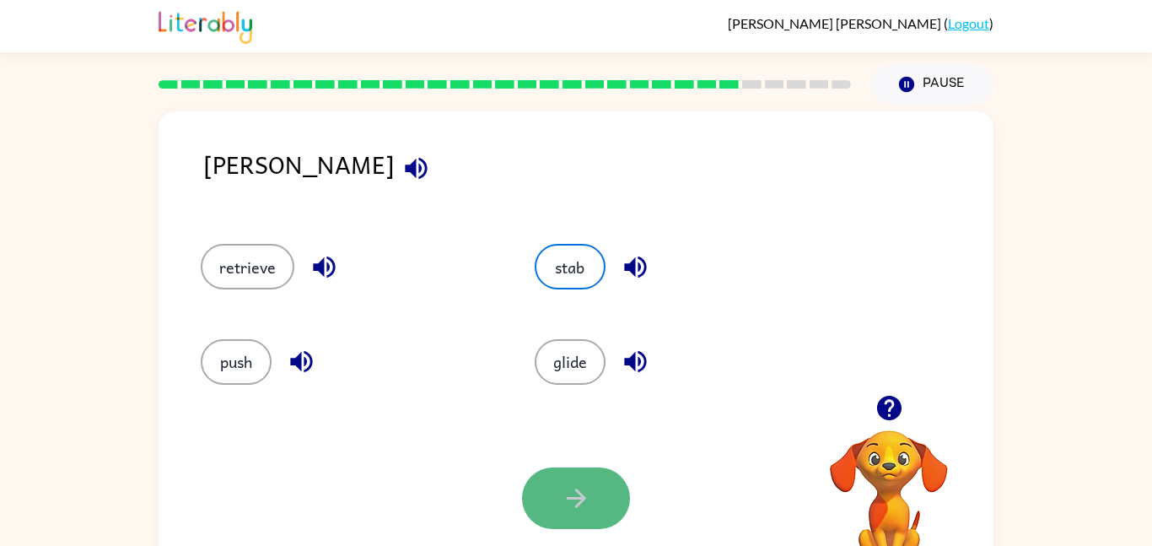
click at [596, 519] on button "button" at bounding box center [576, 498] width 108 height 62
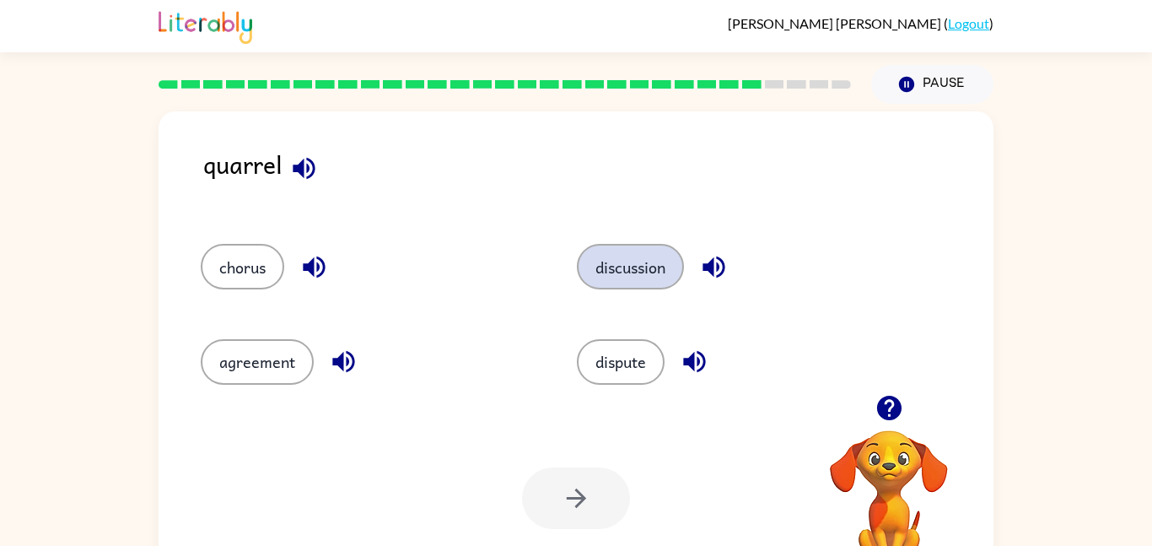
click at [625, 286] on button "discussion" at bounding box center [630, 267] width 107 height 46
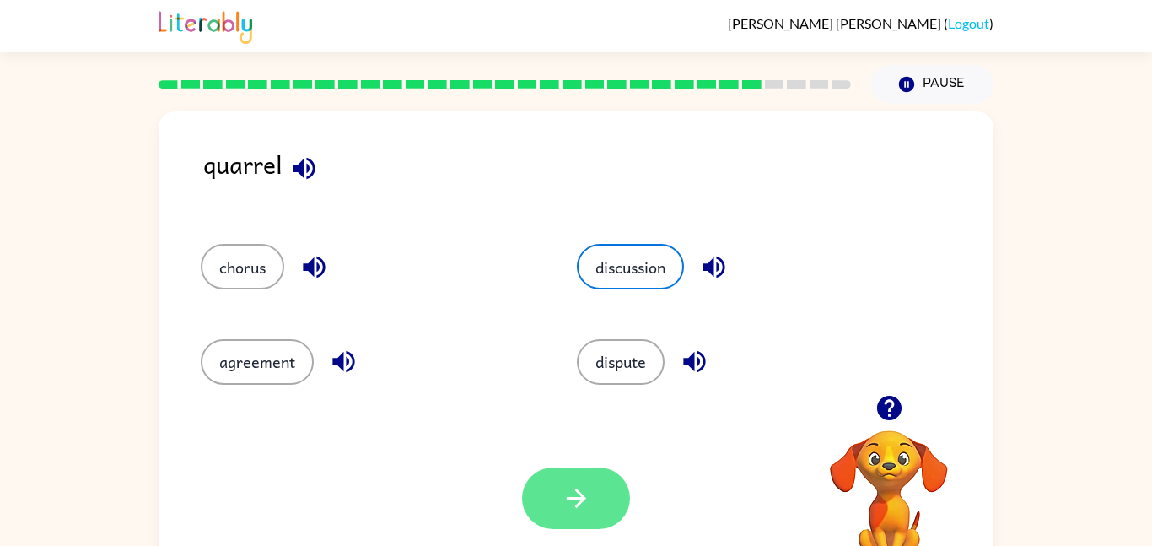
click at [598, 485] on button "button" at bounding box center [576, 498] width 108 height 62
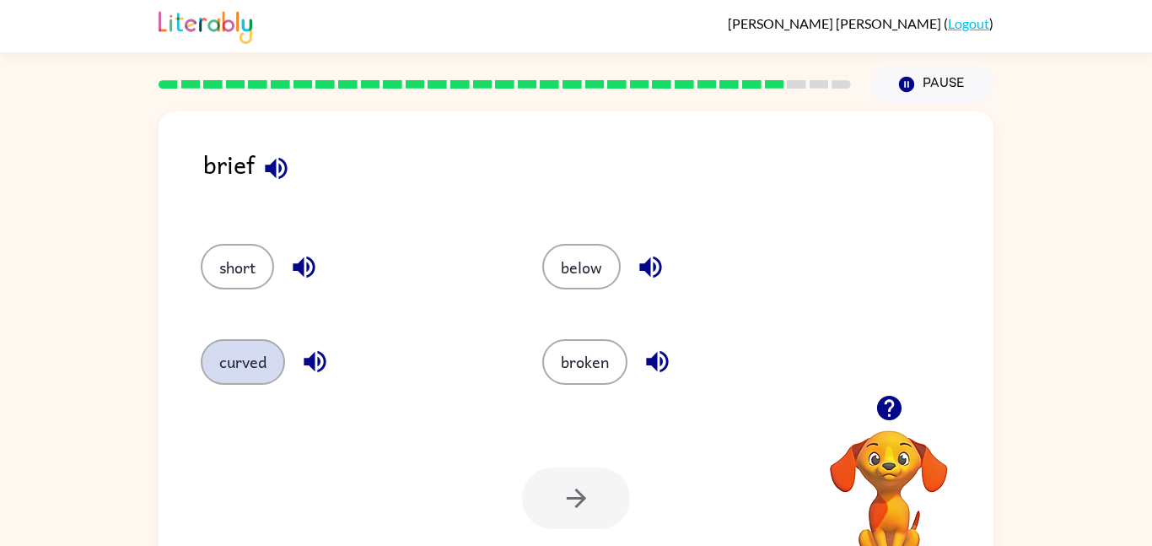
click at [260, 341] on button "curved" at bounding box center [243, 362] width 84 height 46
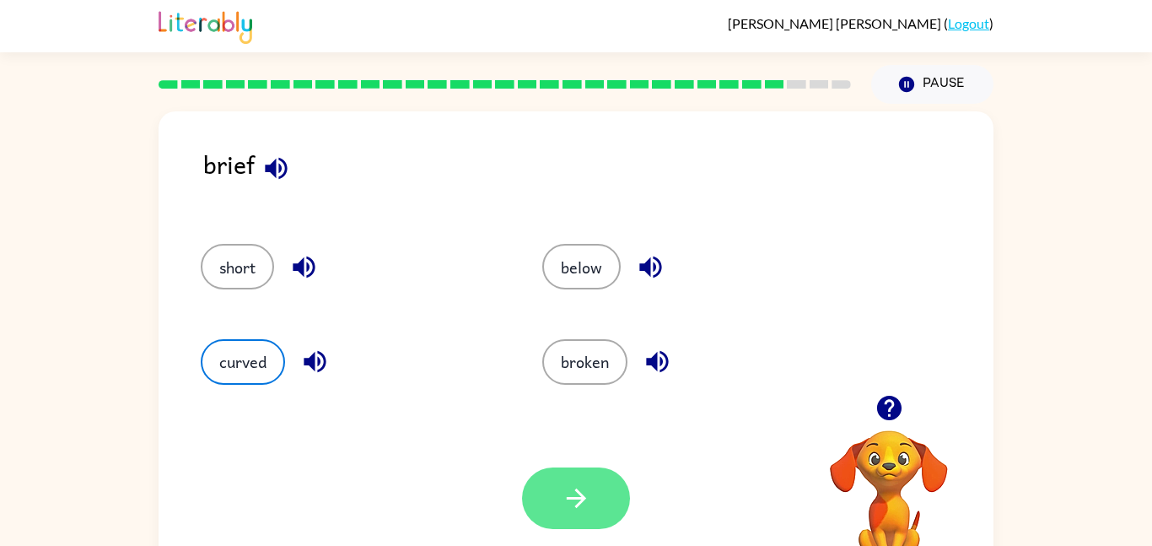
click at [535, 500] on button "button" at bounding box center [576, 498] width 108 height 62
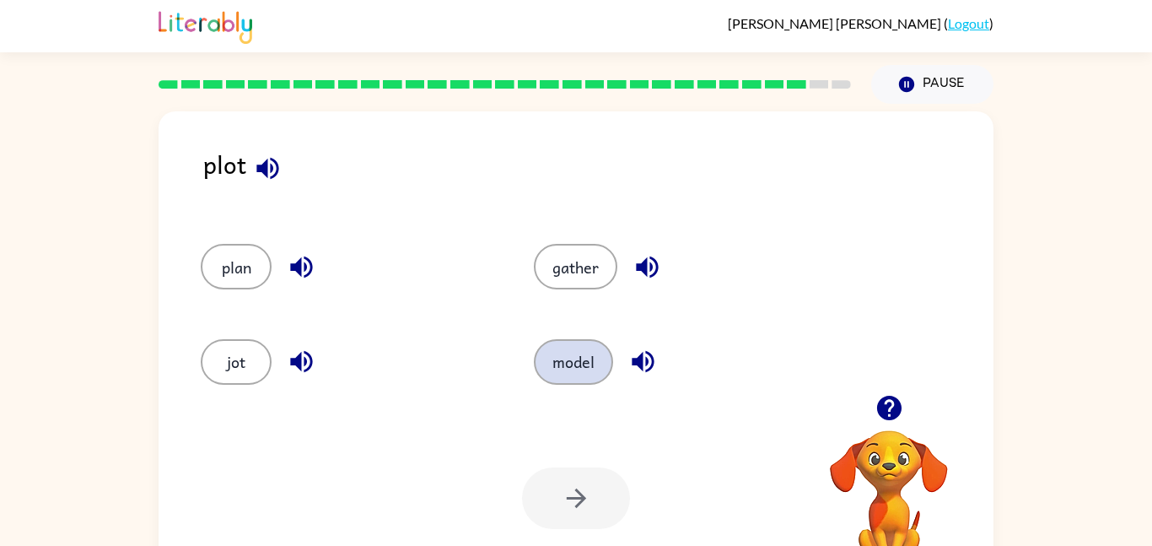
click at [583, 366] on button "model" at bounding box center [573, 362] width 79 height 46
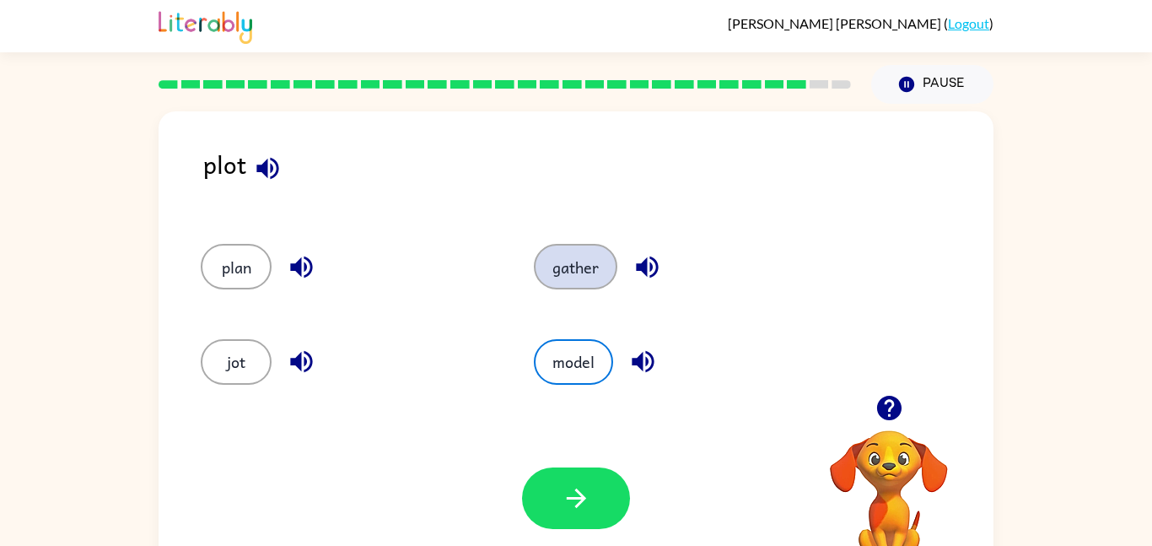
click at [577, 278] on button "gather" at bounding box center [575, 267] width 83 height 46
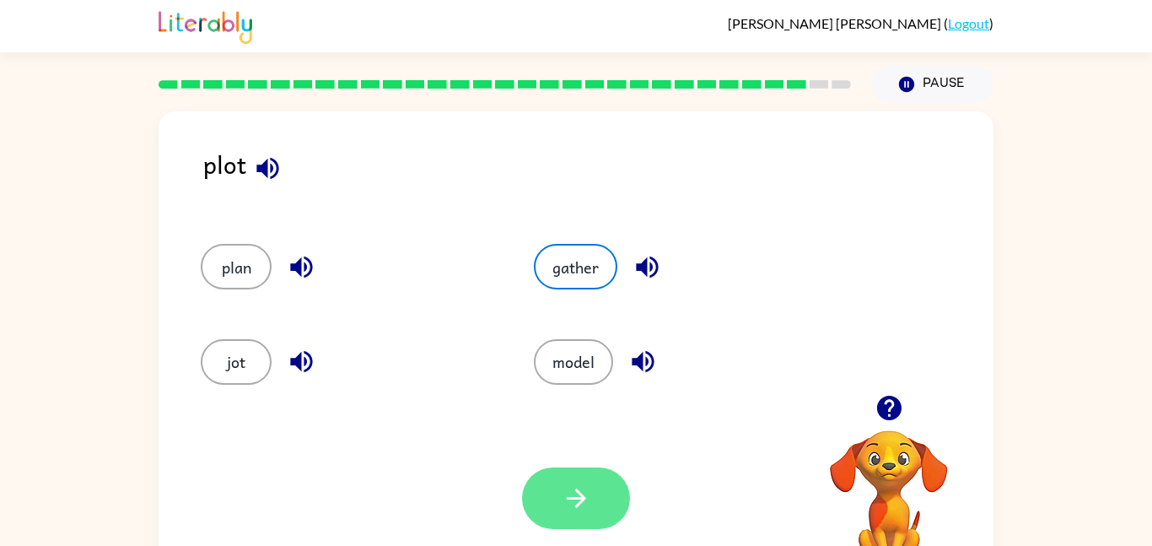
click at [579, 485] on icon "button" at bounding box center [577, 498] width 30 height 30
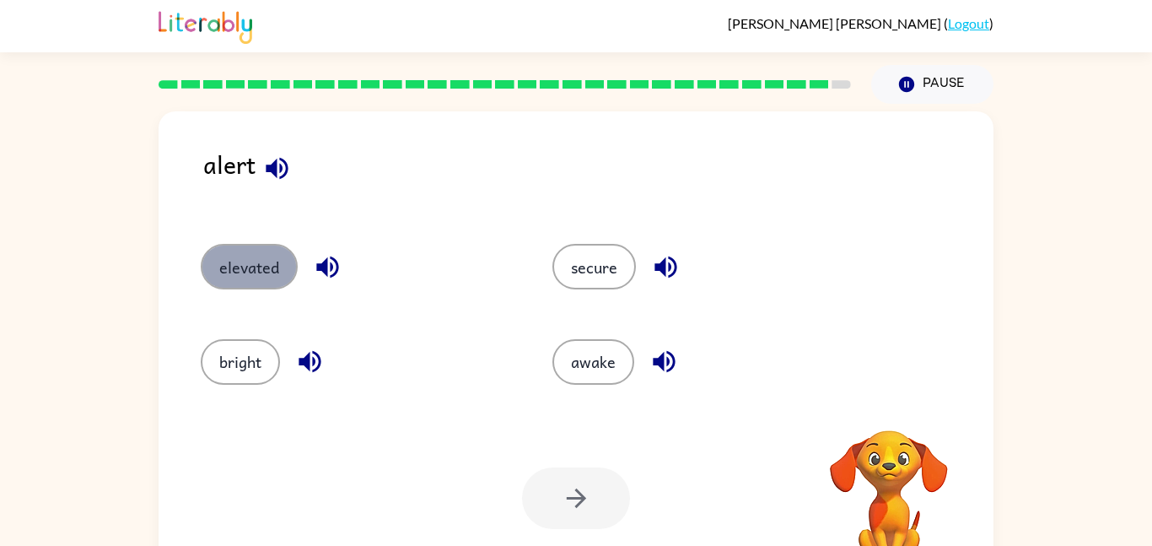
click at [255, 253] on button "elevated" at bounding box center [249, 267] width 97 height 46
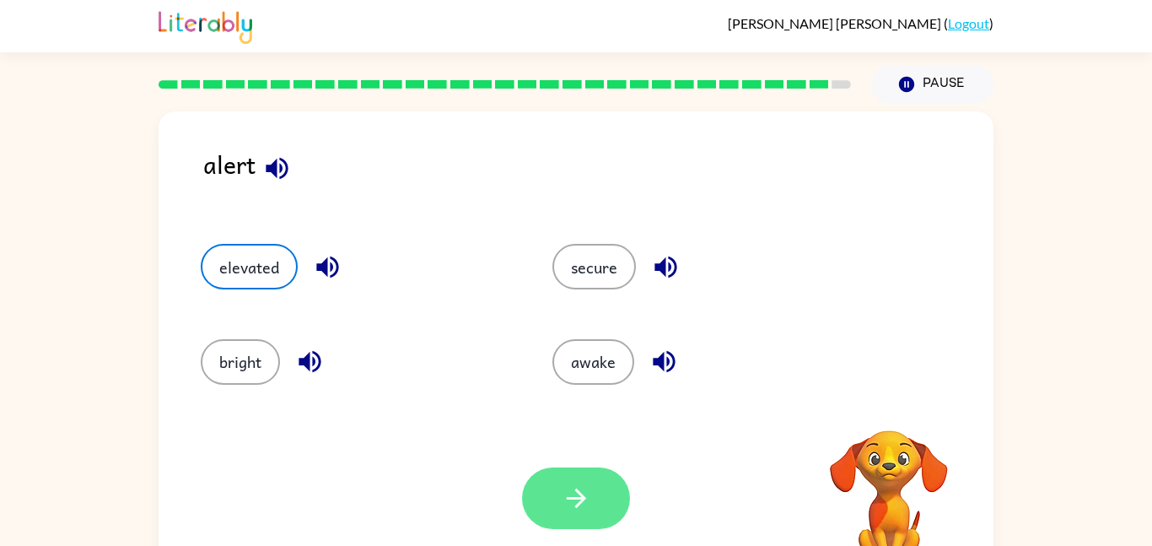
click at [569, 481] on button "button" at bounding box center [576, 498] width 108 height 62
